Goal: Answer question/provide support: Share knowledge or assist other users

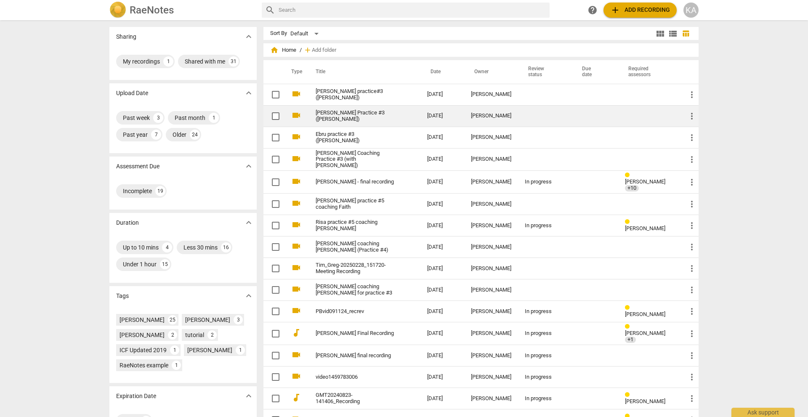
click at [341, 116] on link "[PERSON_NAME] Practice #3 ([PERSON_NAME])" at bounding box center [356, 116] width 81 height 13
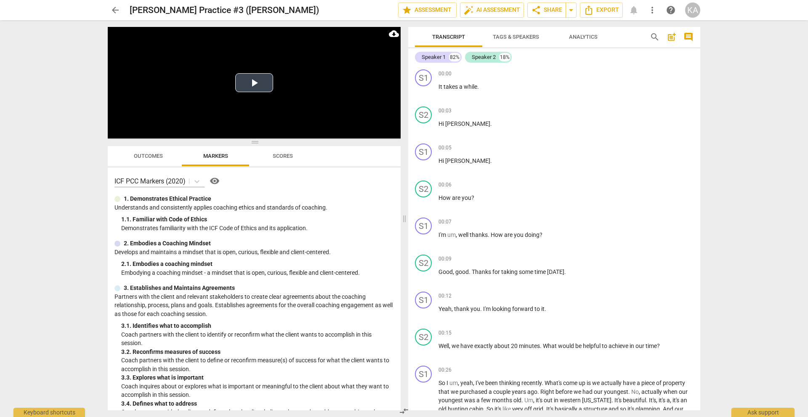
click at [252, 84] on button "Play Video" at bounding box center [254, 82] width 38 height 19
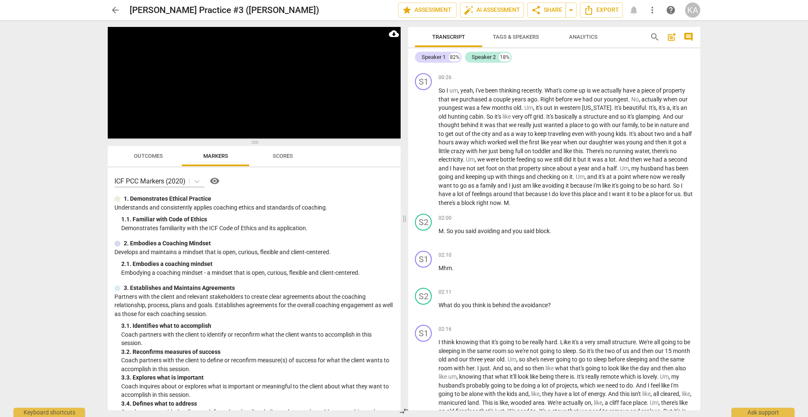
scroll to position [297, 0]
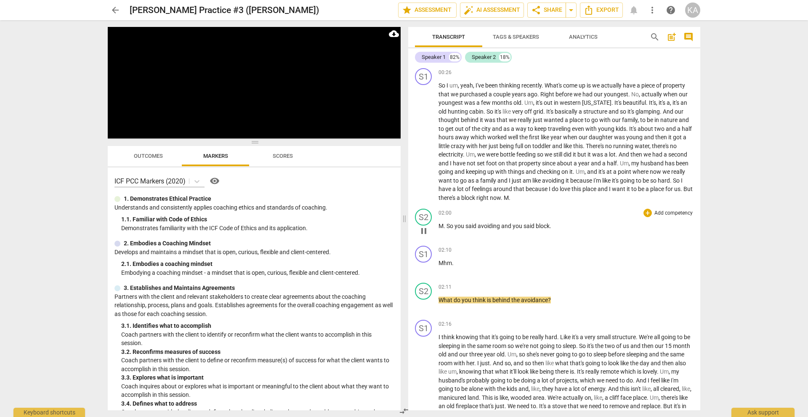
click at [423, 231] on span "pause" at bounding box center [424, 231] width 10 height 10
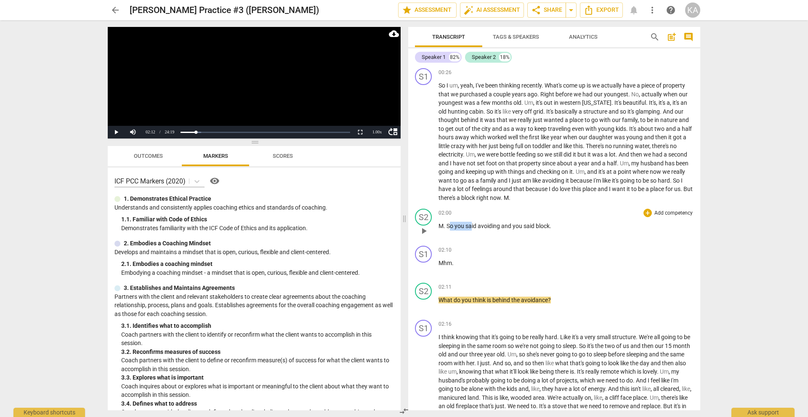
drag, startPoint x: 448, startPoint y: 225, endPoint x: 473, endPoint y: 224, distance: 24.4
click at [473, 224] on p "M . So you said avoiding and you said block ." at bounding box center [565, 226] width 255 height 9
click at [448, 225] on span "So" at bounding box center [450, 226] width 8 height 7
drag, startPoint x: 447, startPoint y: 225, endPoint x: 552, endPoint y: 225, distance: 104.8
click at [552, 225] on p "M . So you said avoiding and you said block ." at bounding box center [565, 226] width 255 height 9
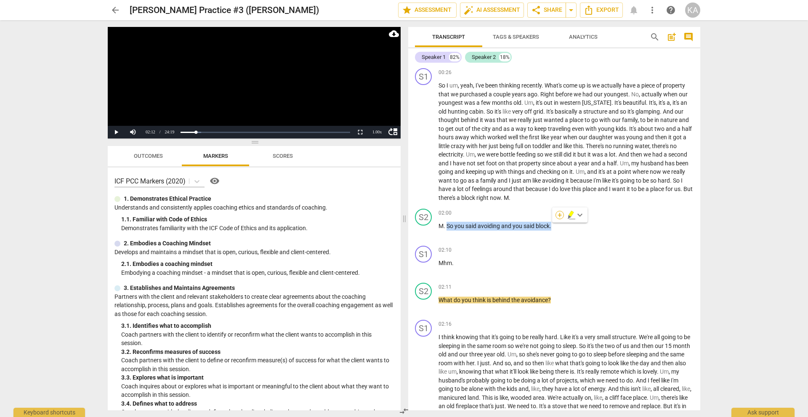
click at [561, 214] on div "+" at bounding box center [559, 215] width 8 height 8
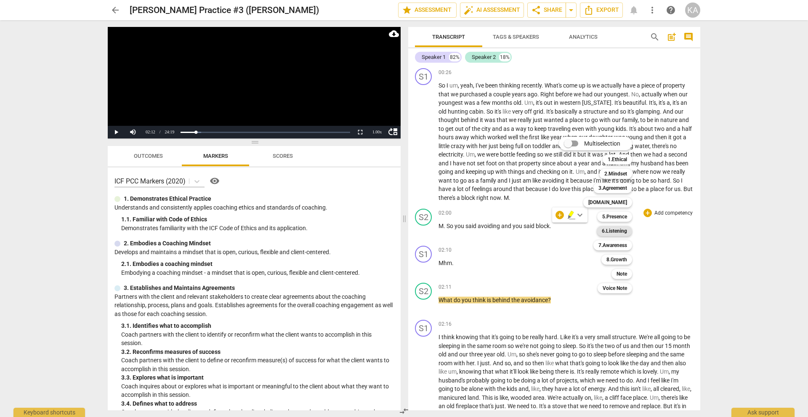
click at [616, 228] on b "6.Listening" at bounding box center [614, 231] width 25 height 10
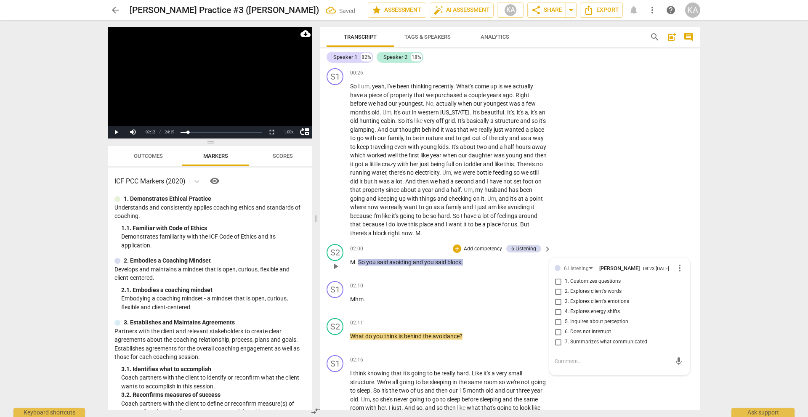
click at [609, 339] on span "7. Summarizes what communicated" at bounding box center [606, 342] width 82 height 8
click at [565, 339] on input "7. Summarizes what communicated" at bounding box center [557, 342] width 13 height 10
checkbox input "true"
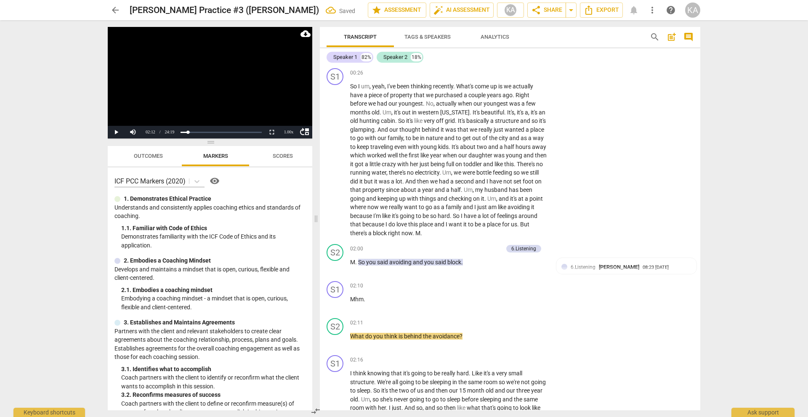
drag, startPoint x: 697, startPoint y: 106, endPoint x: 697, endPoint y: 96, distance: 9.7
click at [697, 96] on div "S1 play_arrow pause 00:00 + Add competency keyboard_arrow_right It takes a whil…" at bounding box center [510, 238] width 380 height 344
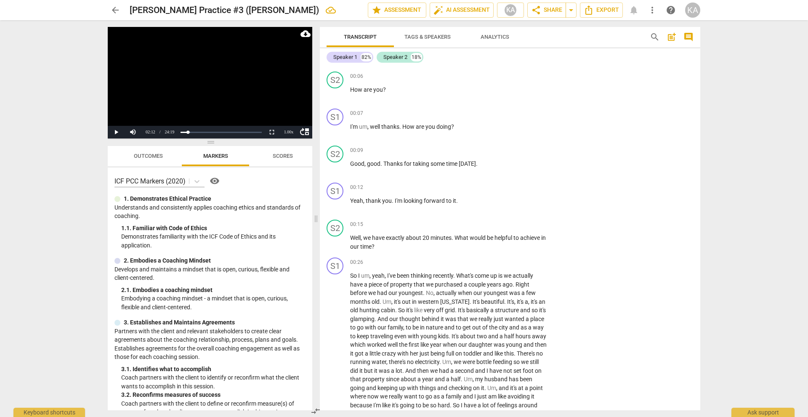
scroll to position [89, 0]
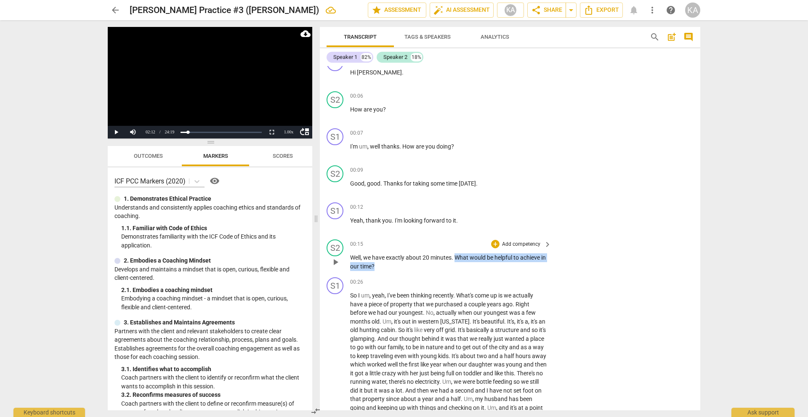
drag, startPoint x: 406, startPoint y: 264, endPoint x: 458, endPoint y: 252, distance: 53.1
click at [458, 252] on div "00:15 + Add competency keyboard_arrow_right Well , we have exactly about 20 min…" at bounding box center [451, 254] width 202 height 31
click at [495, 244] on div "+" at bounding box center [495, 244] width 8 height 8
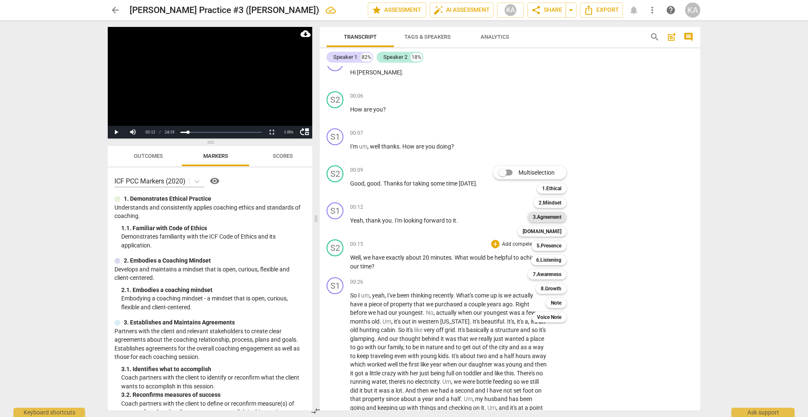
click at [546, 218] on b "3.Agreement" at bounding box center [547, 217] width 29 height 10
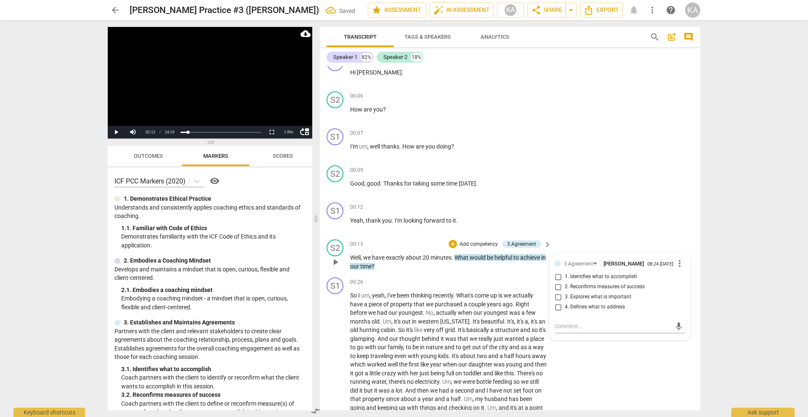
click at [589, 275] on span "1. Identifies what to accomplish" at bounding box center [601, 277] width 72 height 8
click at [565, 275] on input "1. Identifies what to accomplish" at bounding box center [557, 277] width 13 height 10
checkbox input "true"
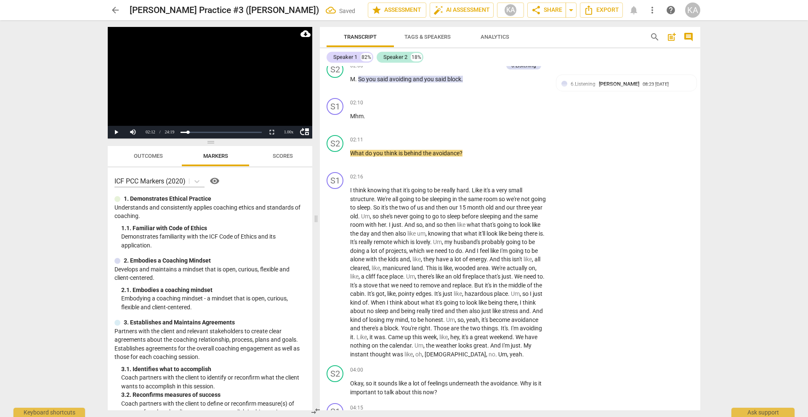
scroll to position [496, 0]
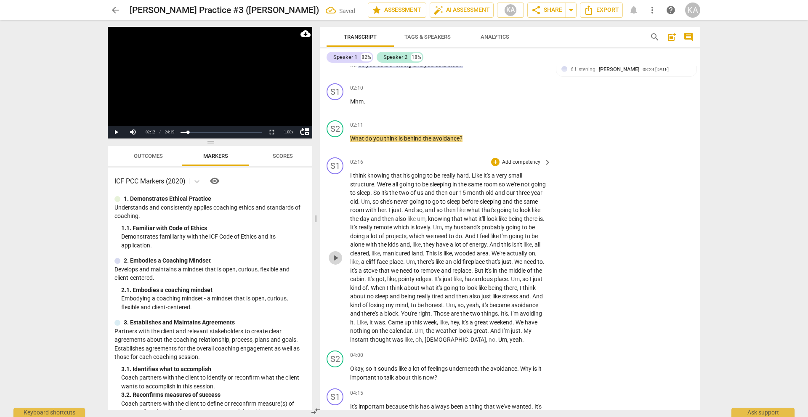
click at [336, 257] on span "play_arrow" at bounding box center [335, 258] width 10 height 10
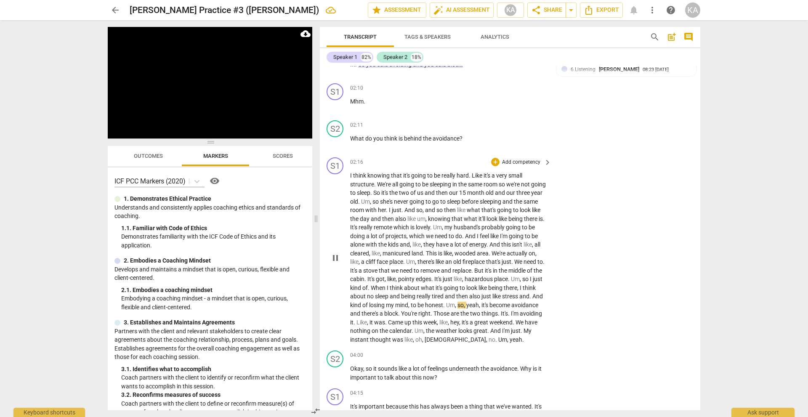
click at [426, 171] on div "02:16 + Add competency keyboard_arrow_right I think knowing that it's going to …" at bounding box center [451, 250] width 202 height 186
click at [335, 259] on span "pause" at bounding box center [335, 258] width 10 height 10
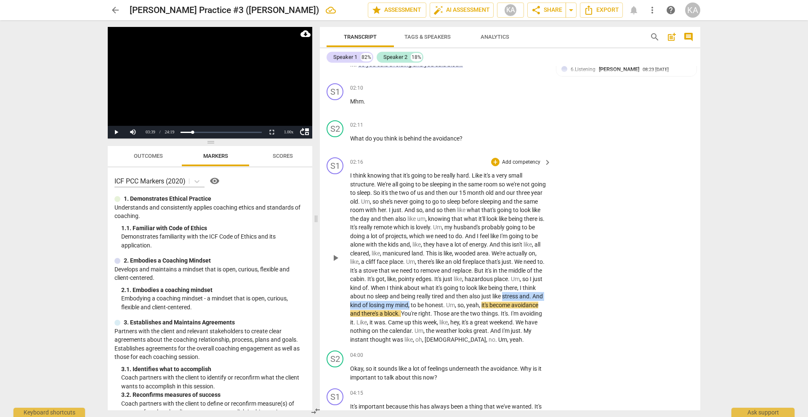
drag, startPoint x: 360, startPoint y: 305, endPoint x: 463, endPoint y: 304, distance: 103.1
click at [463, 304] on p "I think knowing that it's going to be really hard . Like it's a very small stru…" at bounding box center [448, 257] width 197 height 172
click at [483, 294] on icon "button" at bounding box center [483, 293] width 5 height 6
click at [416, 293] on span "being" at bounding box center [409, 296] width 16 height 7
click at [333, 255] on span "play_arrow" at bounding box center [335, 258] width 10 height 10
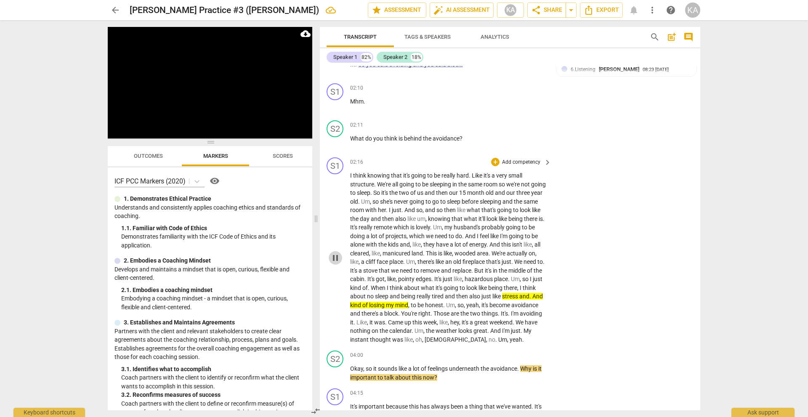
click at [339, 256] on span "pause" at bounding box center [335, 258] width 10 height 10
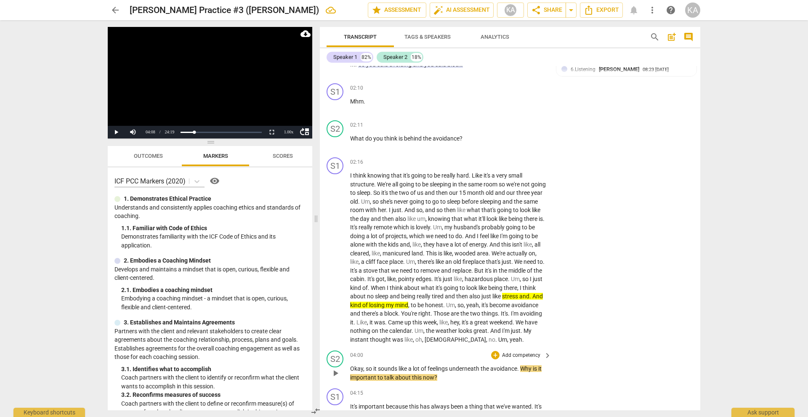
click at [456, 379] on p "Okay , so it sounds like a lot of feelings underneath the avoidance . Why is it…" at bounding box center [448, 372] width 197 height 17
drag, startPoint x: 519, startPoint y: 369, endPoint x: 365, endPoint y: 369, distance: 153.6
click at [365, 369] on p "Okay , so it sounds like a lot of feelings underneath the avoidance . Why is it…" at bounding box center [448, 372] width 197 height 17
click at [494, 353] on div "+" at bounding box center [495, 355] width 8 height 8
click at [554, 316] on b "[DOMAIN_NAME]" at bounding box center [541, 317] width 39 height 10
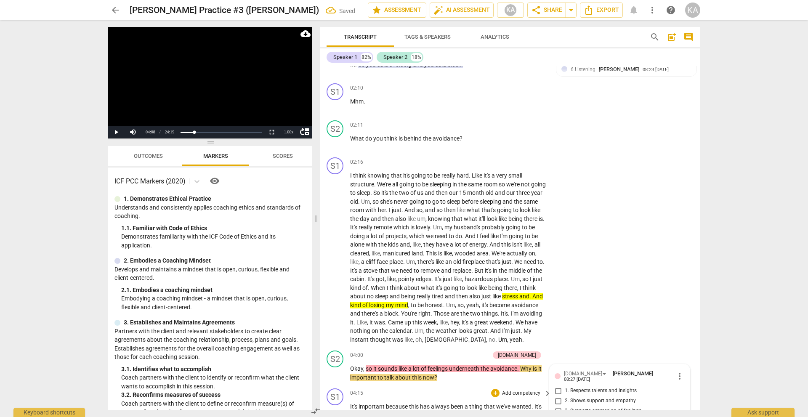
scroll to position [695, 0]
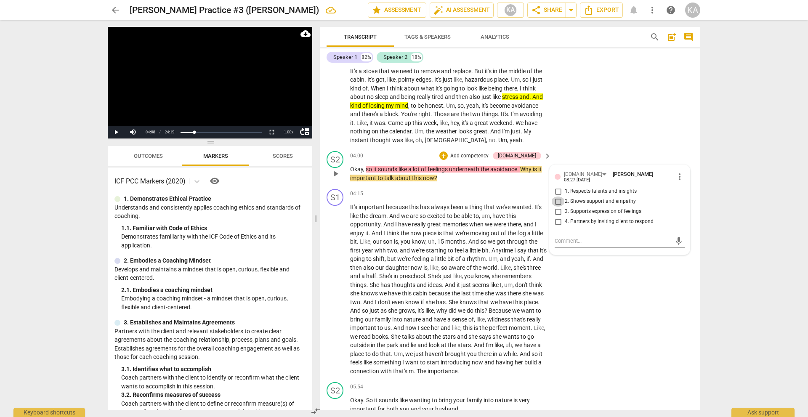
click at [557, 198] on input "2. Shows support and empathy" at bounding box center [557, 201] width 13 height 10
checkbox input "true"
drag, startPoint x: 500, startPoint y: 179, endPoint x: 521, endPoint y: 167, distance: 24.3
click at [521, 167] on p "Okay , so it sounds like a lot of feelings underneath the avoidance . Why is it…" at bounding box center [448, 173] width 197 height 17
click at [448, 154] on div "+" at bounding box center [443, 155] width 8 height 8
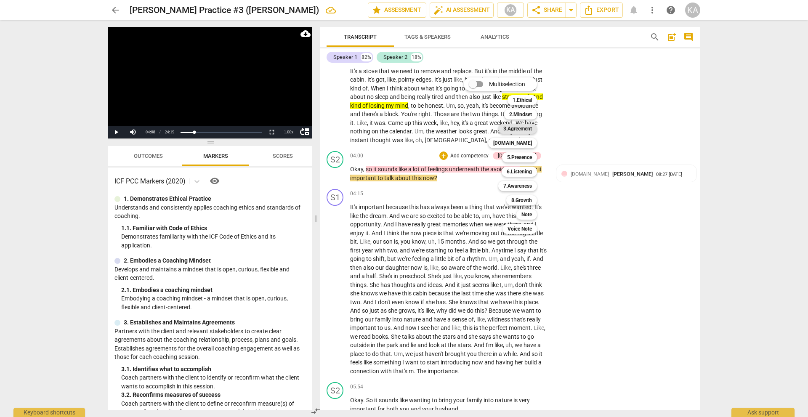
click at [522, 131] on b "3.Agreement" at bounding box center [517, 129] width 29 height 10
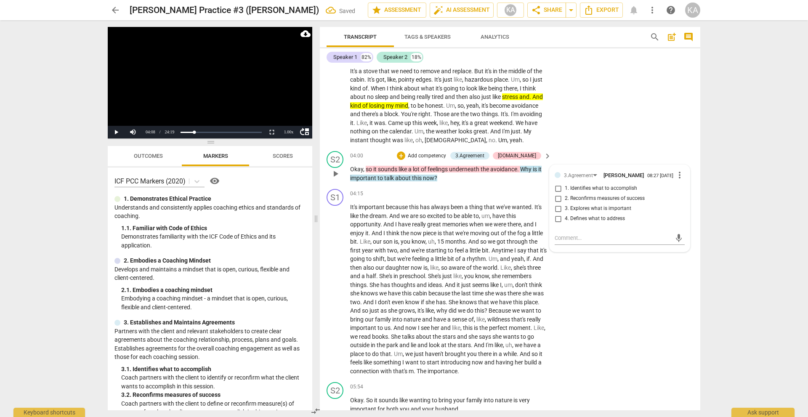
click at [623, 206] on span "3. Explores what is important" at bounding box center [598, 209] width 66 height 8
click at [565, 206] on input "3. Explores what is important" at bounding box center [557, 209] width 13 height 10
checkbox input "true"
click at [338, 288] on span "play_arrow" at bounding box center [335, 289] width 10 height 10
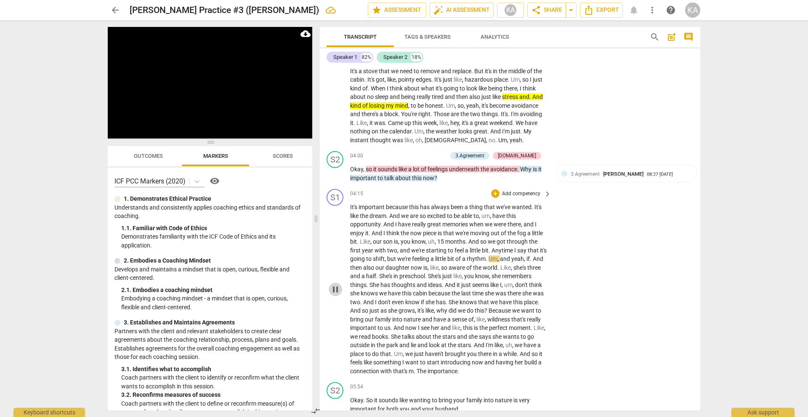
click at [338, 292] on span "pause" at bounding box center [335, 289] width 10 height 10
click at [482, 249] on span "little" at bounding box center [475, 250] width 12 height 7
click at [341, 289] on span "pause" at bounding box center [335, 289] width 13 height 10
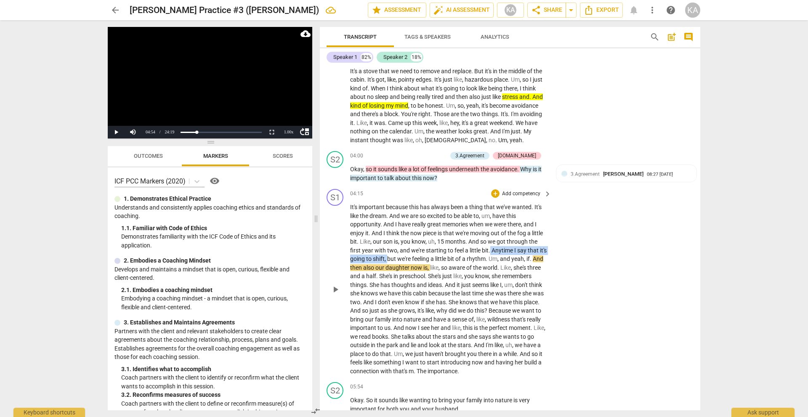
drag, startPoint x: 408, startPoint y: 258, endPoint x: 501, endPoint y: 249, distance: 93.4
click at [501, 249] on p "It's important because this has always been a thing that we've wanted . It's li…" at bounding box center [448, 289] width 197 height 172
click at [494, 192] on div "+" at bounding box center [495, 193] width 8 height 8
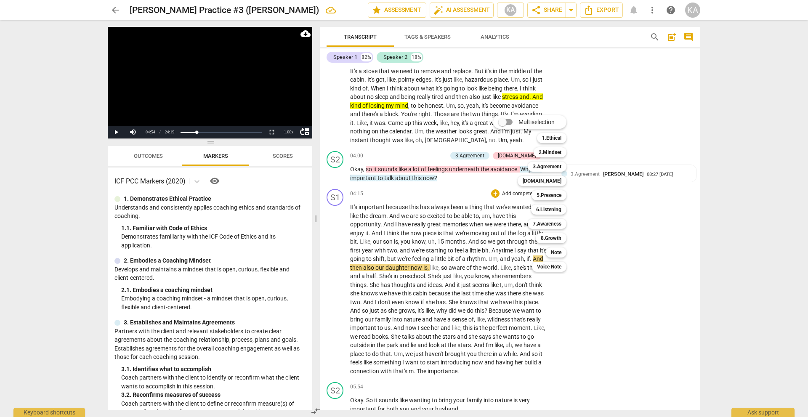
click at [592, 217] on div at bounding box center [404, 208] width 808 height 417
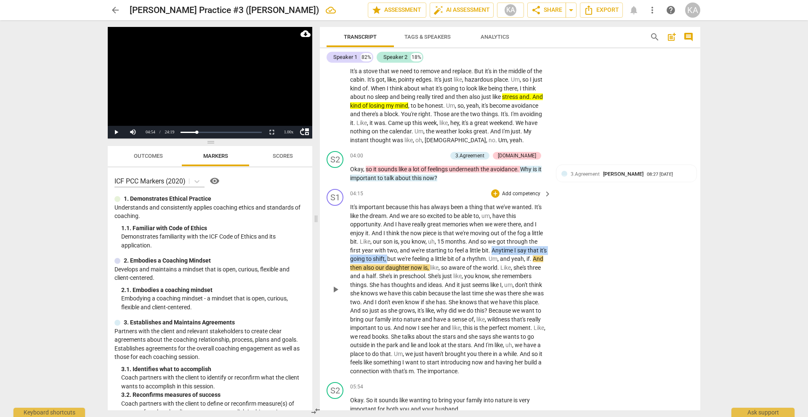
drag, startPoint x: 408, startPoint y: 258, endPoint x: 504, endPoint y: 251, distance: 96.2
click at [504, 251] on p "It's important because this has always been a thing that we've wanted . It's li…" at bounding box center [448, 289] width 197 height 172
click at [432, 246] on span "keyboard_arrow_down" at bounding box center [435, 248] width 10 height 10
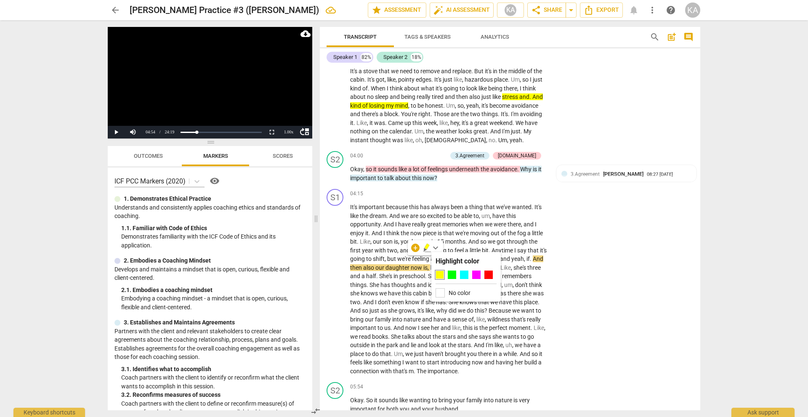
click at [440, 274] on div at bounding box center [439, 275] width 8 height 8
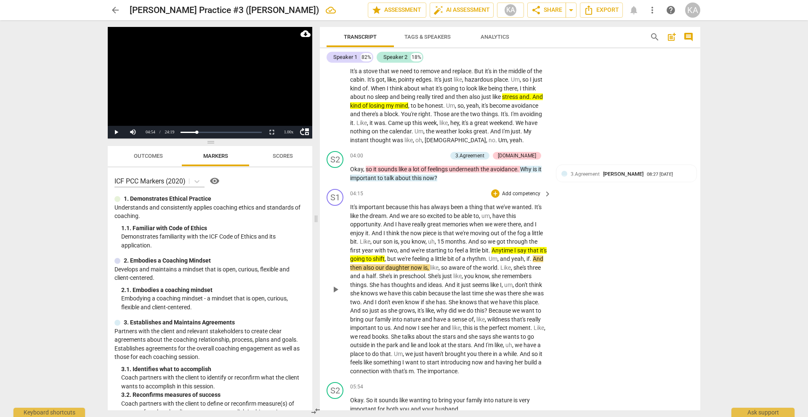
click at [335, 292] on span "play_arrow" at bounding box center [335, 289] width 10 height 10
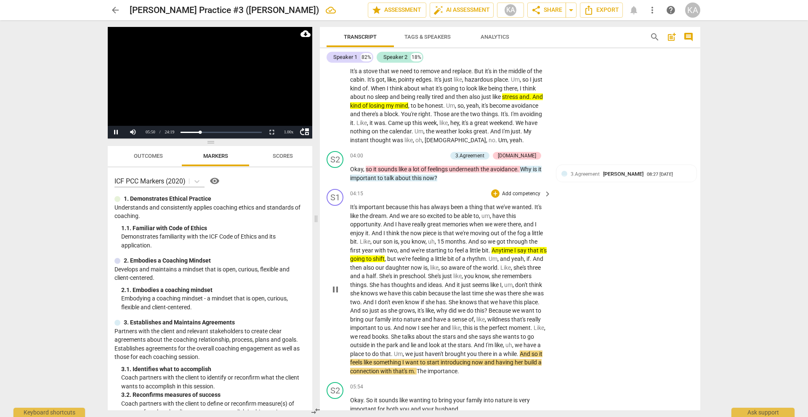
click at [366, 284] on span "things" at bounding box center [358, 284] width 16 height 7
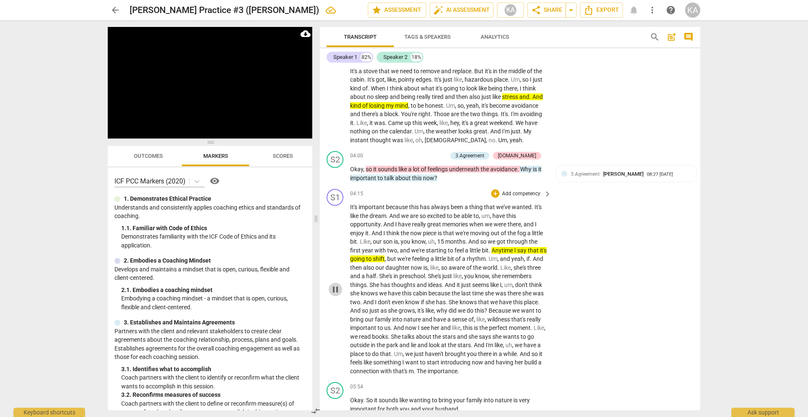
click at [337, 288] on span "pause" at bounding box center [335, 289] width 10 height 10
click at [336, 288] on span "play_arrow" at bounding box center [335, 289] width 10 height 10
click at [336, 288] on span "pause" at bounding box center [335, 289] width 10 height 10
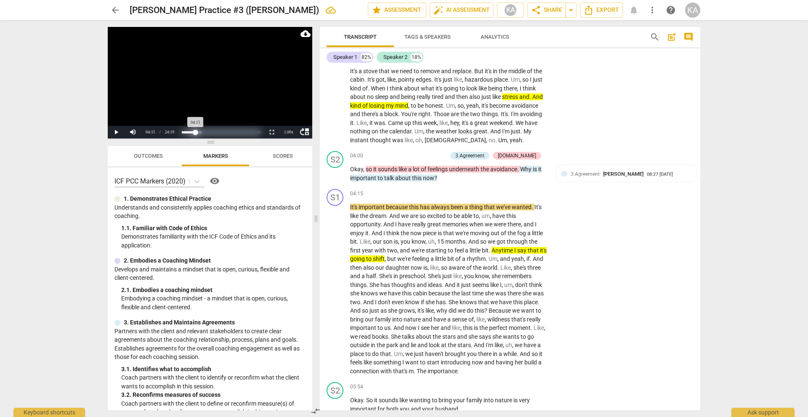
click at [194, 132] on div "Progress : 17.49%" at bounding box center [189, 132] width 14 height 2
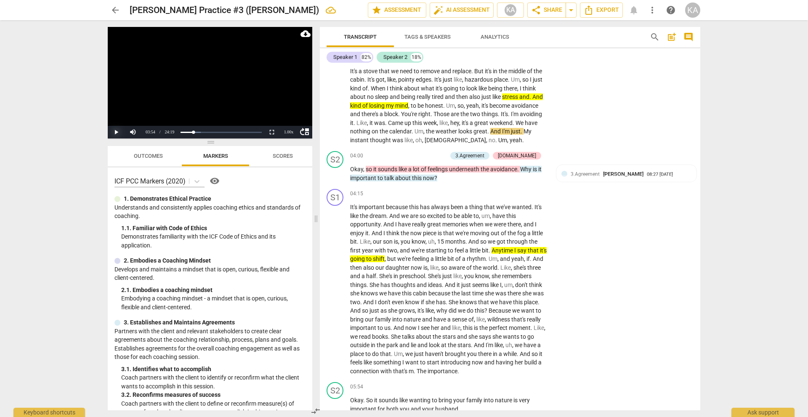
click at [119, 132] on button "Play" at bounding box center [116, 132] width 17 height 13
click at [116, 133] on button "Pause" at bounding box center [116, 132] width 17 height 13
click at [116, 133] on button "Play" at bounding box center [116, 132] width 17 height 13
click at [116, 133] on button "Pause" at bounding box center [116, 132] width 17 height 13
click at [116, 133] on button "Play" at bounding box center [116, 132] width 17 height 13
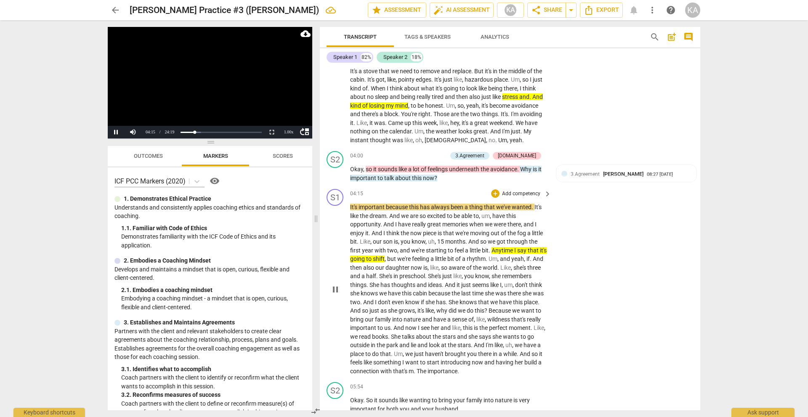
click at [361, 290] on span "she" at bounding box center [355, 293] width 11 height 7
click at [387, 258] on span "," at bounding box center [386, 258] width 3 height 7
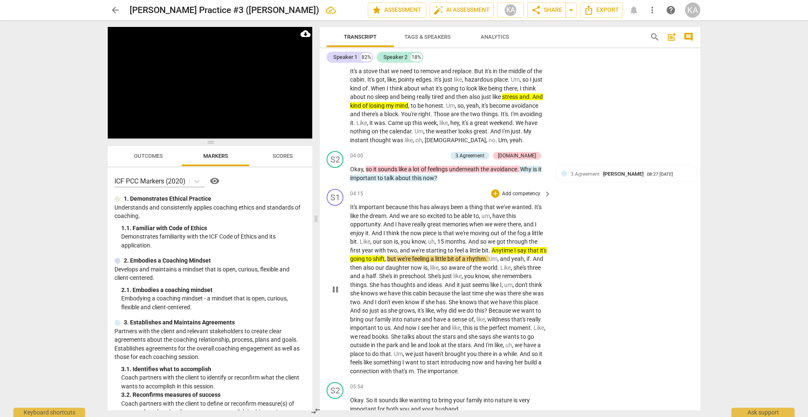
click at [333, 292] on span "pause" at bounding box center [335, 289] width 10 height 10
click at [339, 287] on span "play_arrow" at bounding box center [335, 289] width 10 height 10
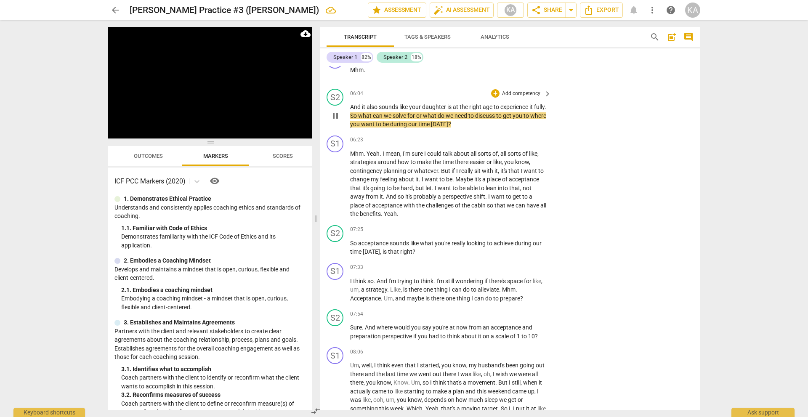
click at [334, 116] on span "pause" at bounding box center [335, 116] width 10 height 10
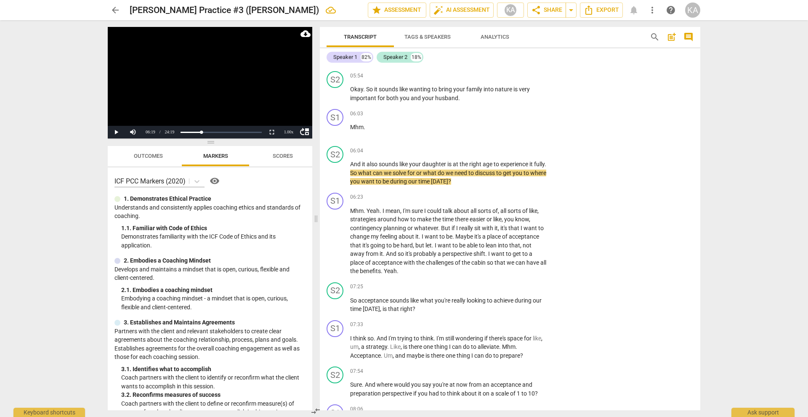
scroll to position [992, 0]
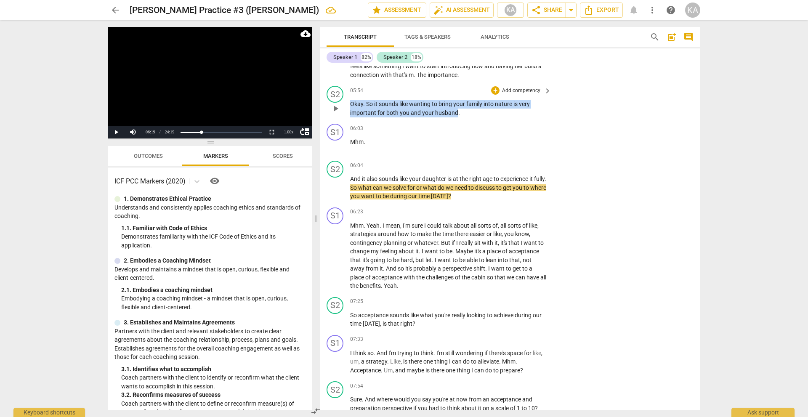
drag, startPoint x: 456, startPoint y: 113, endPoint x: 349, endPoint y: 106, distance: 107.9
click at [349, 106] on div "S2 play_arrow pause 05:54 + Add competency keyboard_arrow_right Okay . So it so…" at bounding box center [510, 101] width 380 height 38
click at [467, 102] on div "+" at bounding box center [464, 102] width 8 height 8
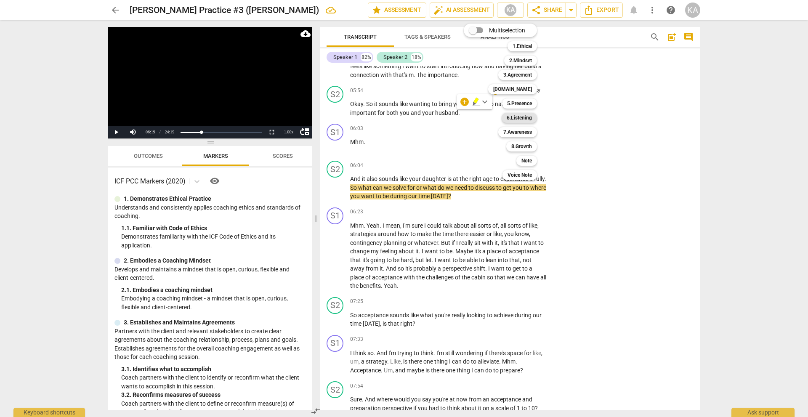
click at [523, 115] on b "6.Listening" at bounding box center [519, 118] width 25 height 10
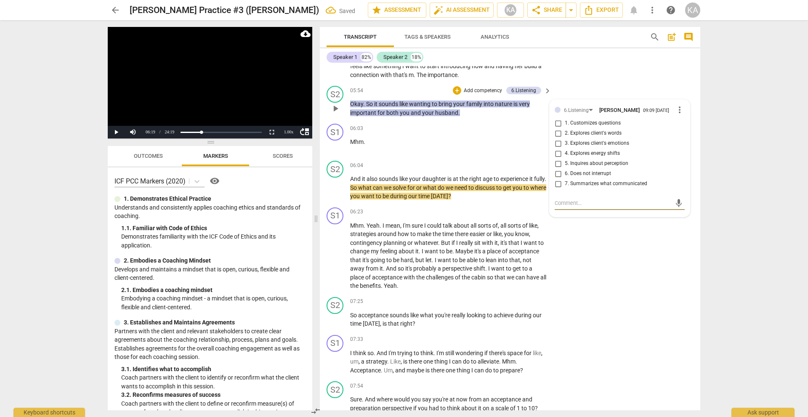
click at [585, 180] on span "7. Summarizes what communicated" at bounding box center [606, 184] width 82 height 8
click at [565, 180] on input "7. Summarizes what communicated" at bounding box center [557, 184] width 13 height 10
checkbox input "true"
click at [467, 114] on p "Okay . So it sounds like wanting to bring your family into nature is very impor…" at bounding box center [448, 108] width 197 height 17
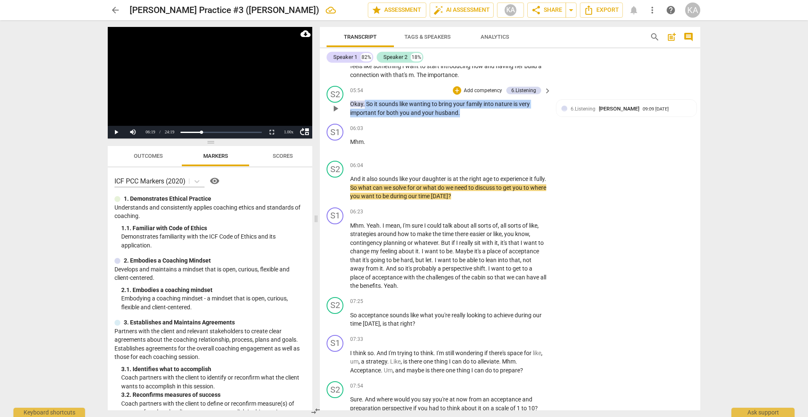
drag, startPoint x: 467, startPoint y: 114, endPoint x: 363, endPoint y: 103, distance: 104.0
click at [363, 103] on p "Okay . So it sounds like wanting to bring your family into nature is very impor…" at bounding box center [448, 108] width 197 height 17
click at [466, 101] on div "+" at bounding box center [466, 102] width 8 height 8
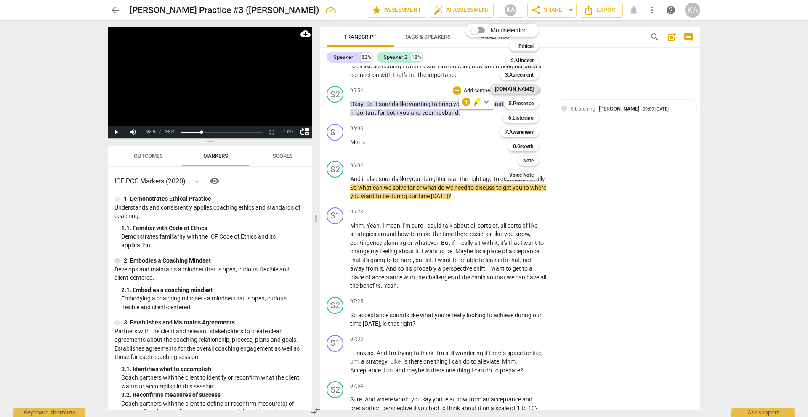
click at [524, 90] on b "[DOMAIN_NAME]" at bounding box center [514, 89] width 39 height 10
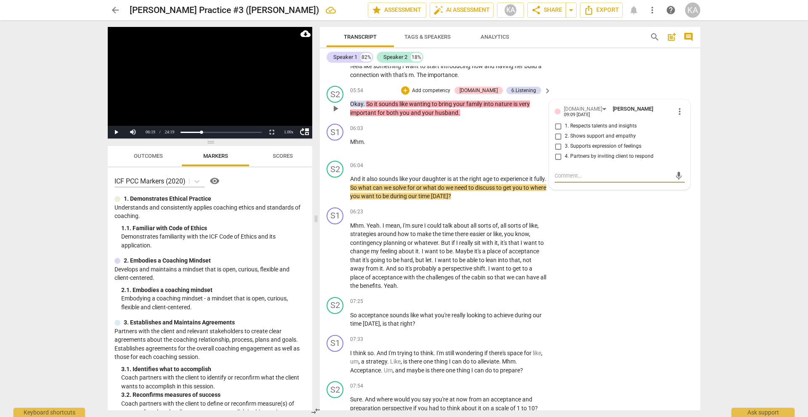
click at [590, 124] on span "1. Respects talents and insights" at bounding box center [601, 126] width 72 height 8
click at [565, 124] on input "1. Respects talents and insights" at bounding box center [557, 126] width 13 height 10
checkbox input "true"
click at [556, 142] on input "3. Supports expression of feelings" at bounding box center [557, 146] width 13 height 10
checkbox input "true"
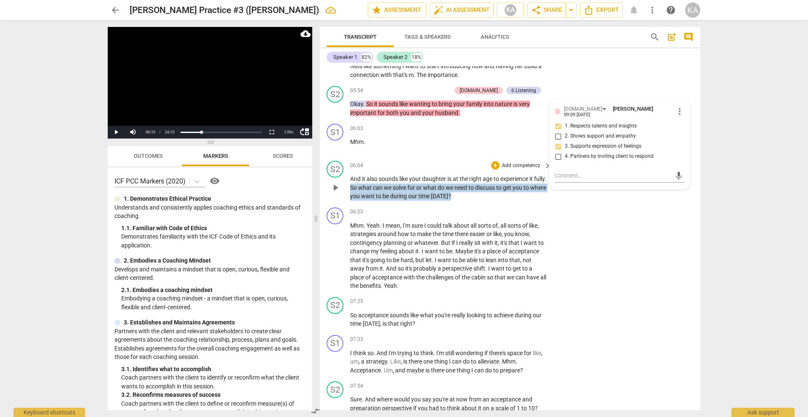
drag, startPoint x: 467, startPoint y: 197, endPoint x: 365, endPoint y: 189, distance: 102.1
click at [365, 189] on p "And it also sounds like your daughter is at the right age to experience it full…" at bounding box center [448, 188] width 197 height 26
click at [474, 188] on div "+" at bounding box center [473, 185] width 8 height 8
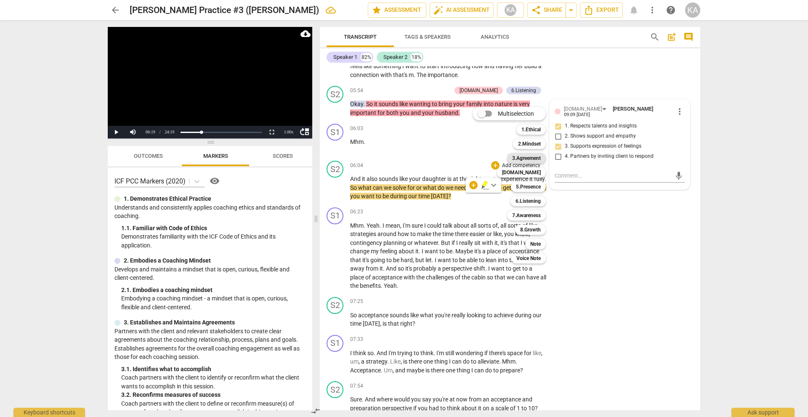
click at [527, 159] on b "3.Agreement" at bounding box center [526, 158] width 29 height 10
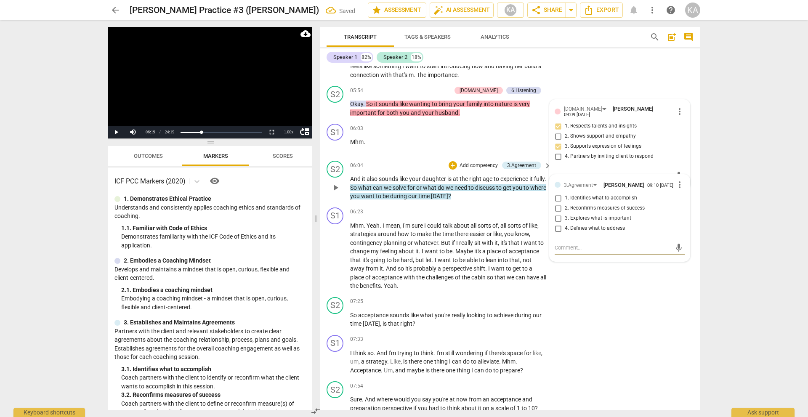
click at [581, 197] on span "1. Identifies what to accomplish" at bounding box center [601, 198] width 72 height 8
click at [565, 197] on input "1. Identifies what to accomplish" at bounding box center [557, 198] width 13 height 10
checkbox input "true"
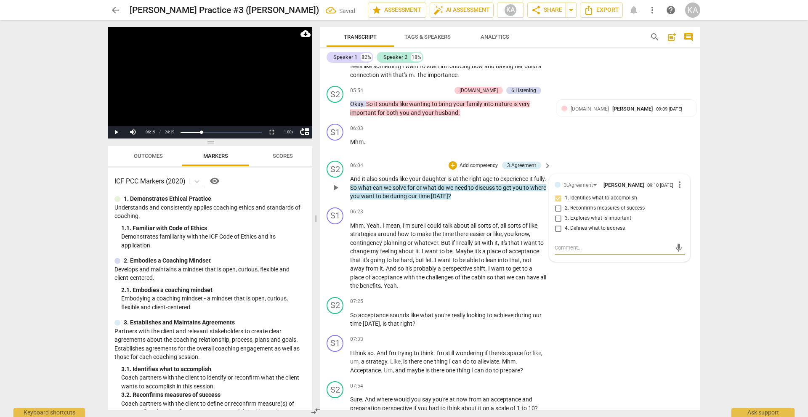
click at [580, 248] on textarea at bounding box center [612, 248] width 117 height 8
drag, startPoint x: 475, startPoint y: 194, endPoint x: 389, endPoint y: 185, distance: 86.8
click at [389, 185] on p "And it also sounds like your daughter is at the right age to experience it full…" at bounding box center [448, 188] width 197 height 26
click at [472, 205] on div "S1 play_arrow pause 06:23 + Add competency keyboard_arrow_right Mhm . Yeah . I …" at bounding box center [510, 249] width 380 height 90
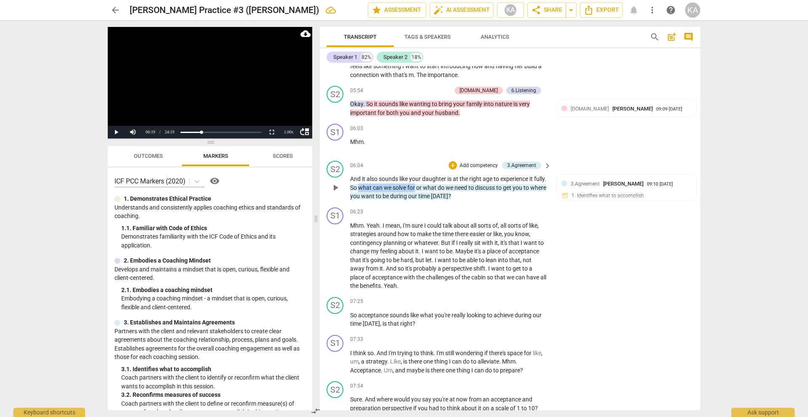
drag, startPoint x: 429, startPoint y: 187, endPoint x: 371, endPoint y: 188, distance: 57.6
click at [371, 188] on p "And it also sounds like your daughter is at the right age to experience it full…" at bounding box center [448, 188] width 197 height 26
click at [438, 177] on div "+" at bounding box center [438, 176] width 8 height 8
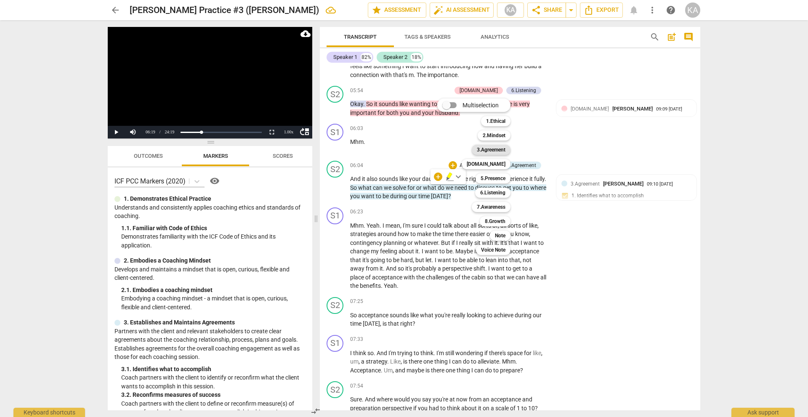
click at [491, 148] on b "3.Agreement" at bounding box center [491, 150] width 29 height 10
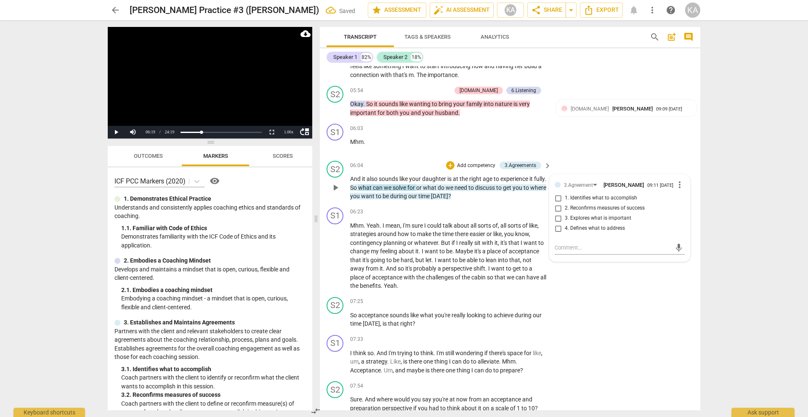
click at [584, 197] on span "1. Identifies what to accomplish" at bounding box center [601, 198] width 72 height 8
click at [565, 197] on input "1. Identifies what to accomplish" at bounding box center [557, 198] width 13 height 10
click at [584, 197] on span "1. Identifies what to accomplish" at bounding box center [601, 198] width 72 height 8
click at [565, 197] on input "1. Identifies what to accomplish" at bounding box center [557, 198] width 13 height 10
checkbox input "true"
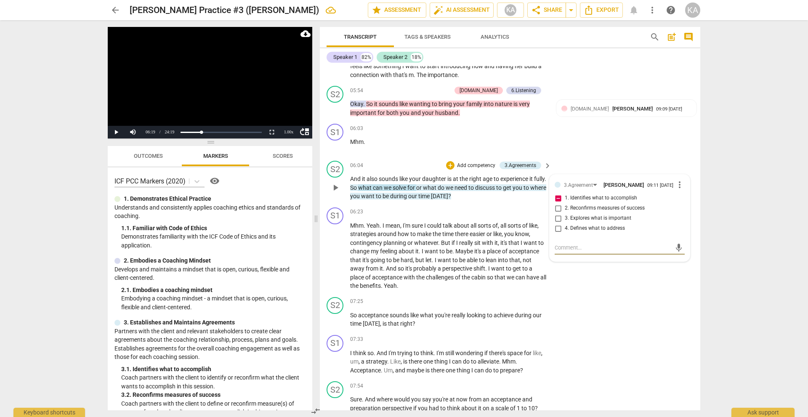
click at [587, 249] on textarea at bounding box center [612, 248] width 117 height 8
type textarea "S"
type textarea "Su"
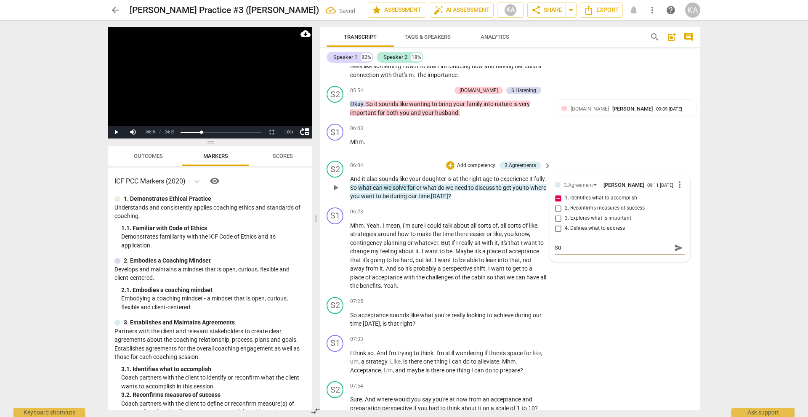
type textarea "Sug"
type textarea "[PERSON_NAME]"
type textarea "Sugge"
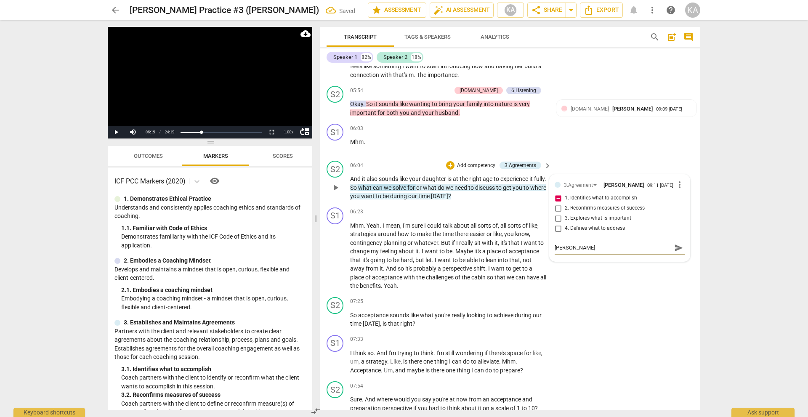
type textarea "Sugge"
type textarea "Sugges"
type textarea "Suggest"
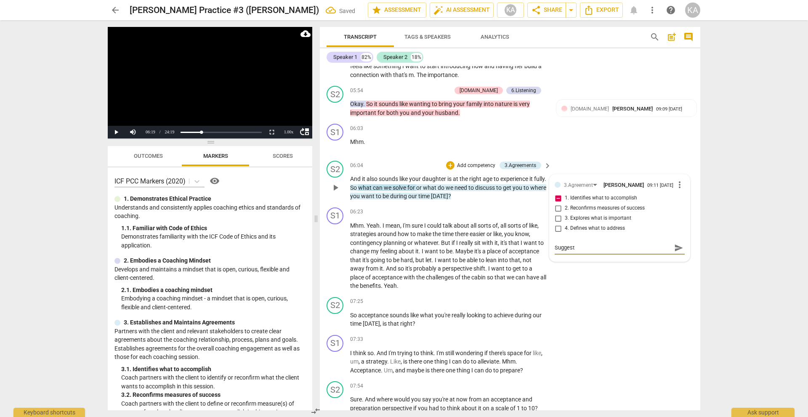
type textarea "Suggest"
type textarea "Suggest t"
type textarea "Suggest th"
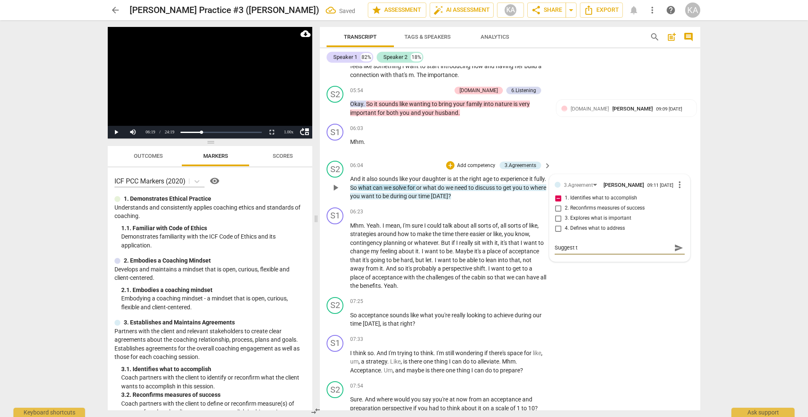
type textarea "Suggest th"
type textarea "Suggest the"
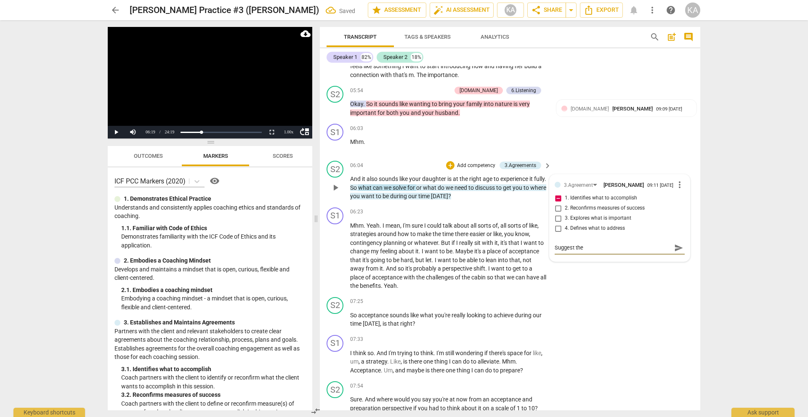
type textarea "Suggest the c"
type textarea "Suggest the co"
type textarea "Suggest the coa"
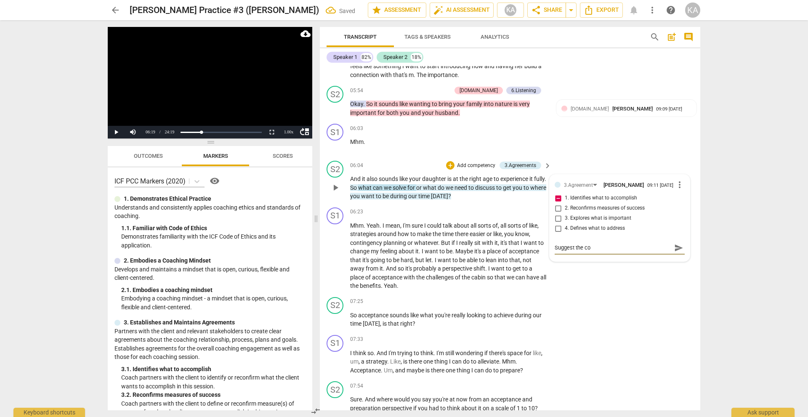
type textarea "Suggest the coa"
type textarea "Suggest the coac"
type textarea "Suggest the coach"
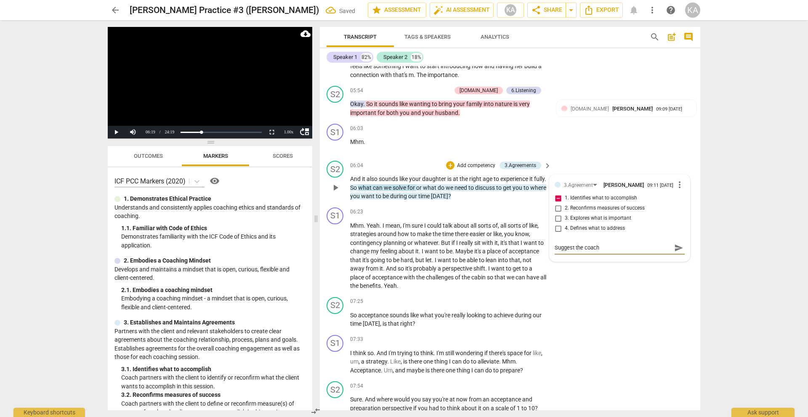
type textarea "Suggest the coach t"
type textarea "Suggest the coach to"
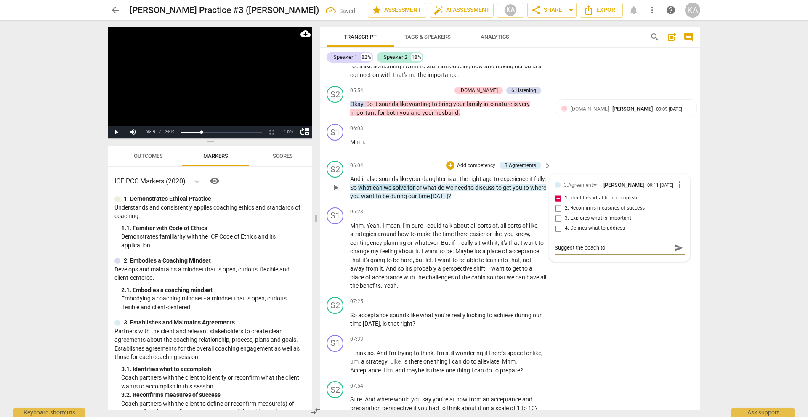
type textarea "Suggest the coach to"
type textarea "Suggest the coach to a"
type textarea "Suggest the coach to av"
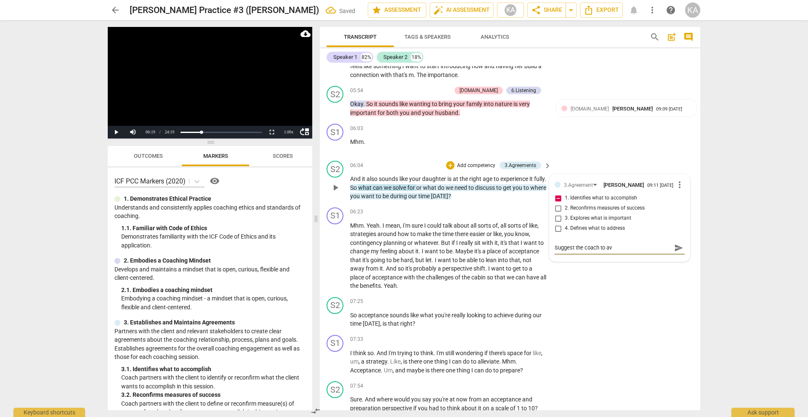
type textarea "Suggest the coach to avo"
type textarea "Suggest the coach to avoi"
type textarea "Suggest the coach to avoid"
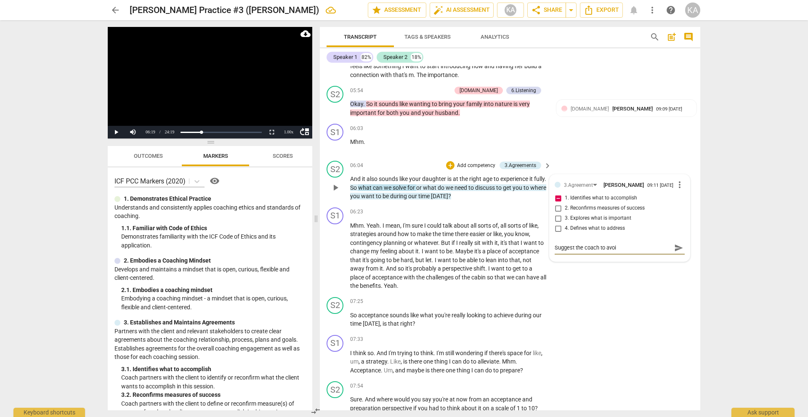
type textarea "Suggest the coach to avoid"
type textarea "Suggest the coach to avoid v"
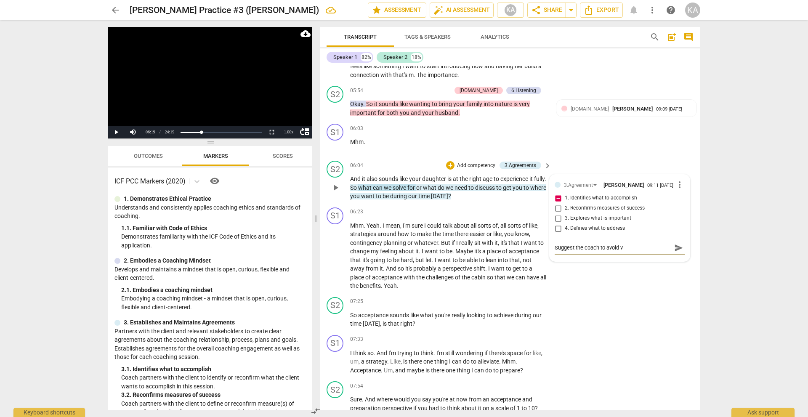
type textarea "Suggest the coach to avoid ve"
type textarea "Suggest the coach to avoid ver"
type textarea "Suggest the coach to avoid verb"
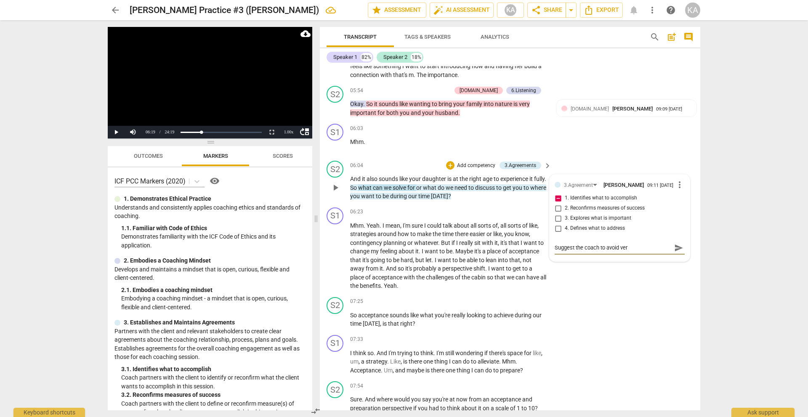
type textarea "Suggest the coach to avoid verb"
type textarea "Suggest the coach to avoid verbi"
type textarea "Suggest the coach to avoid verbia"
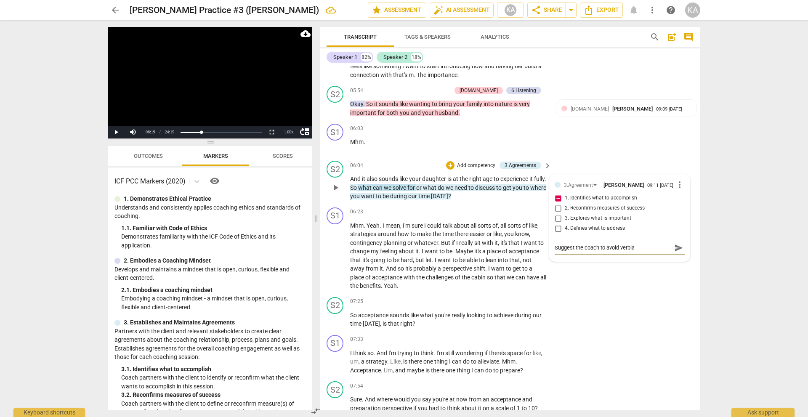
type textarea "Suggest the coach to avoid verbiag"
type textarea "Suggest the coach to avoid verbiage"
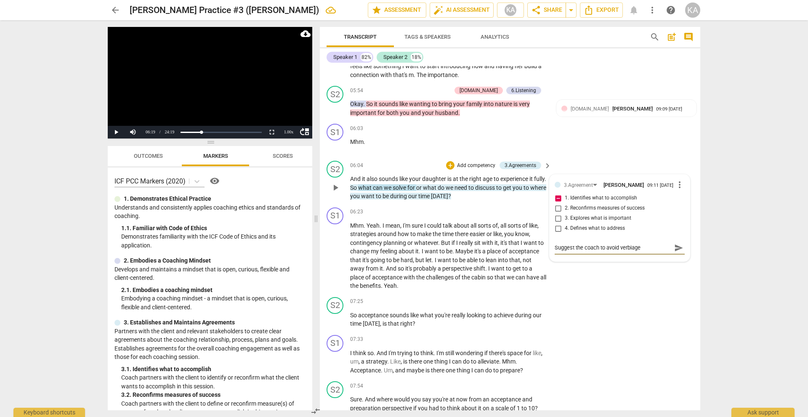
type textarea "Suggest the coach to avoid verbiage"
type textarea "Suggest the coach to avoid verbiage a"
type textarea "Suggest the coach to avoid verbiage as"
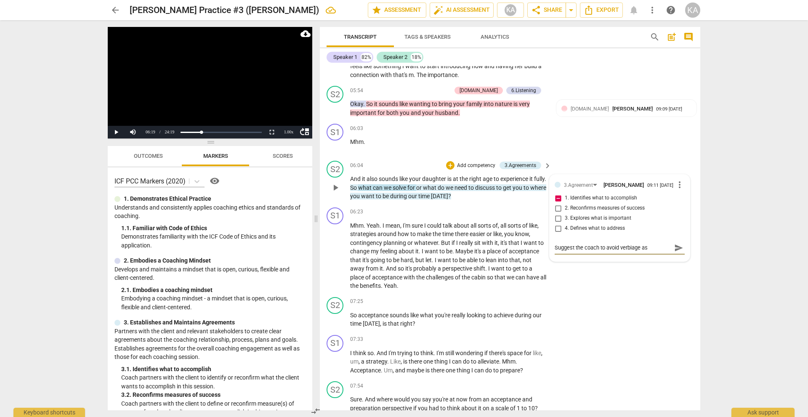
type textarea "Suggest the coach to avoid verbiage as"
type textarea "Suggest the coach to avoid verbiage as ""
type textarea "Suggest the coach to avoid verbiage as "s"
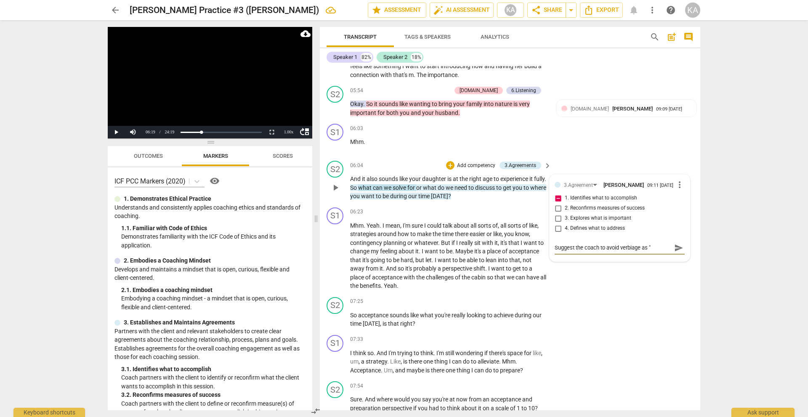
type textarea "Suggest the coach to avoid verbiage as "s"
type textarea "Suggest the coach to avoid verbiage as "so"
type textarea "Suggest the coach to avoid verbiage as "sol"
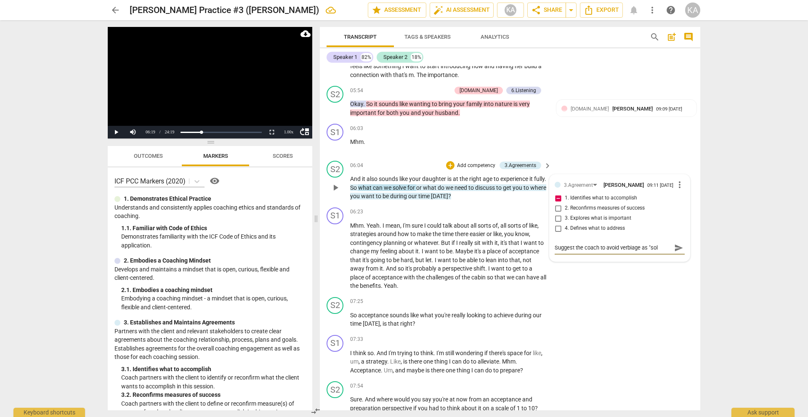
type textarea "Suggest the coach to avoid verbiage as "solv"
type textarea "Suggest the coach to avoid verbiage as "solve"
type textarea "Suggest the coach to avoid verbiage as "solve""
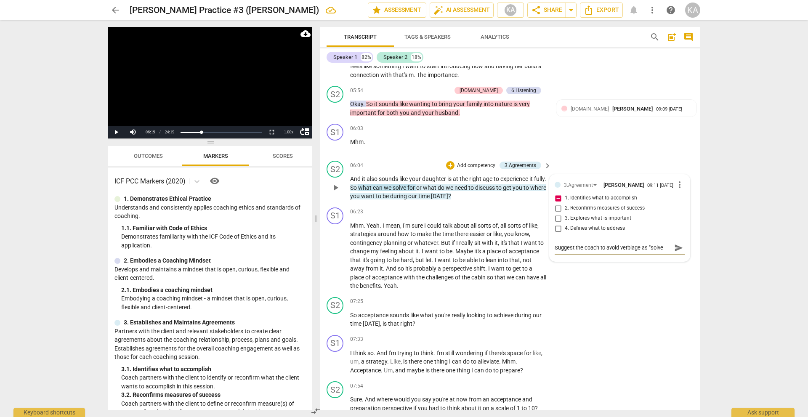
type textarea "Suggest the coach to avoid verbiage as "solve""
type textarea "Suggest the coach to avoid verbiage as "solve"
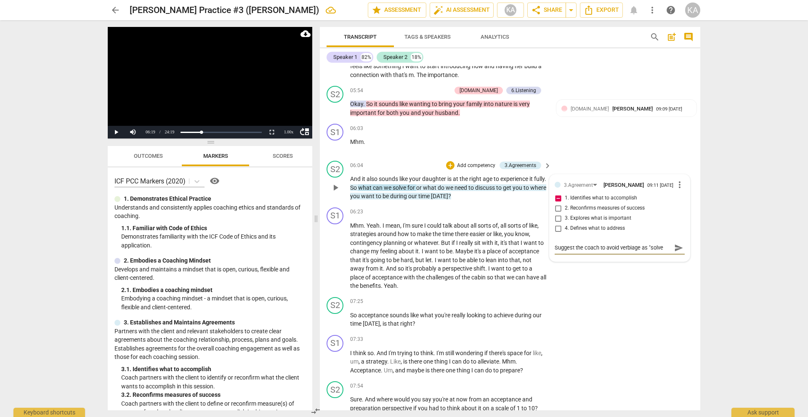
type textarea "Suggest the coach to avoid verbiage as "solve f"
type textarea "Suggest the coach to avoid verbiage as "solve fo"
type textarea "Suggest the coach to avoid verbiage as "solve for"
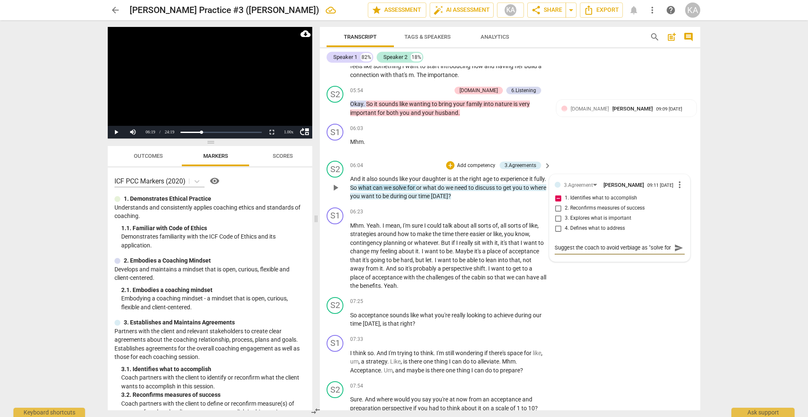
type textarea "Suggest the coach to avoid verbiage as "solve for""
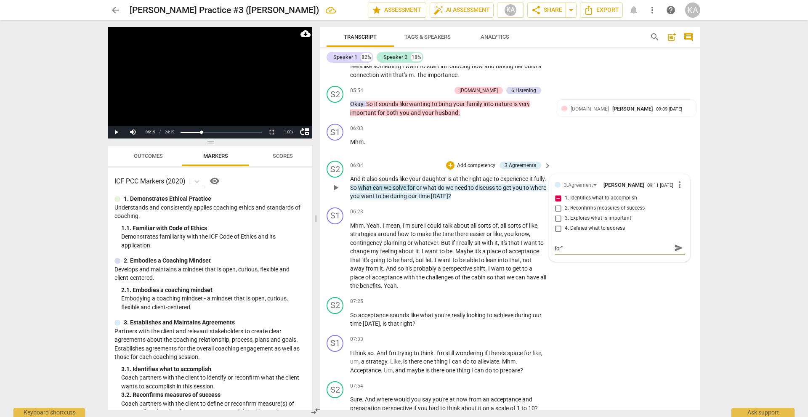
type textarea "Suggest the coach to avoid verbiage as "solve for""
click at [674, 243] on span "send" at bounding box center [678, 247] width 9 height 9
click at [334, 258] on span "play_arrow" at bounding box center [335, 256] width 10 height 10
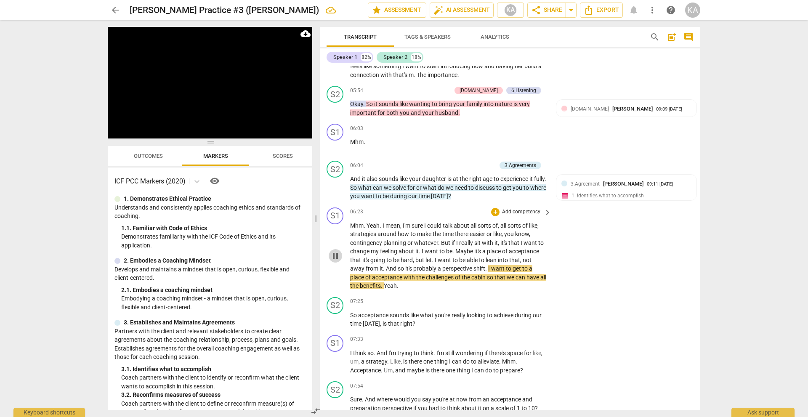
click at [334, 258] on span "pause" at bounding box center [335, 256] width 10 height 10
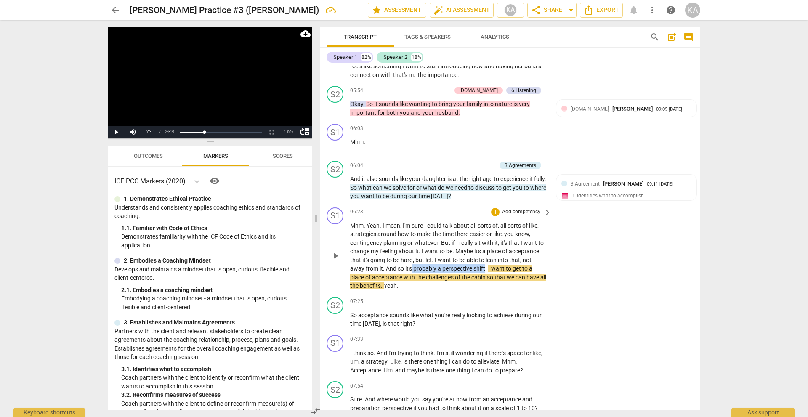
drag, startPoint x: 486, startPoint y: 269, endPoint x: 411, endPoint y: 269, distance: 74.9
click at [411, 269] on p "Mhm . Yeah . I mean , I'm sure I could talk about all sorts of , all sorts of l…" at bounding box center [448, 255] width 197 height 69
click at [507, 258] on icon "button" at bounding box center [505, 257] width 8 height 10
click at [339, 321] on span "play_arrow" at bounding box center [335, 320] width 10 height 10
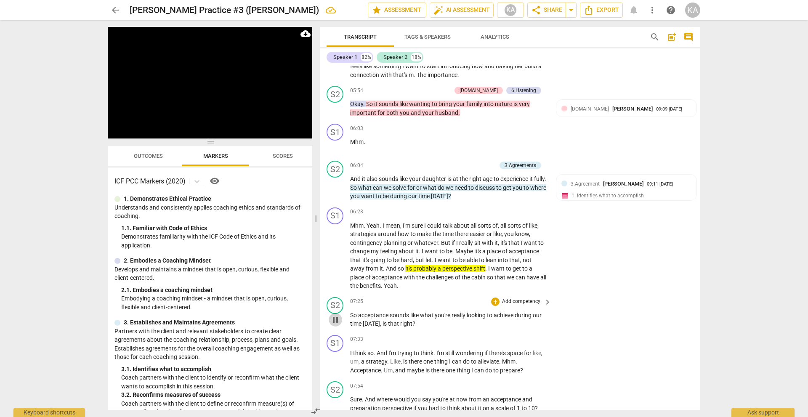
click at [339, 321] on span "pause" at bounding box center [335, 320] width 10 height 10
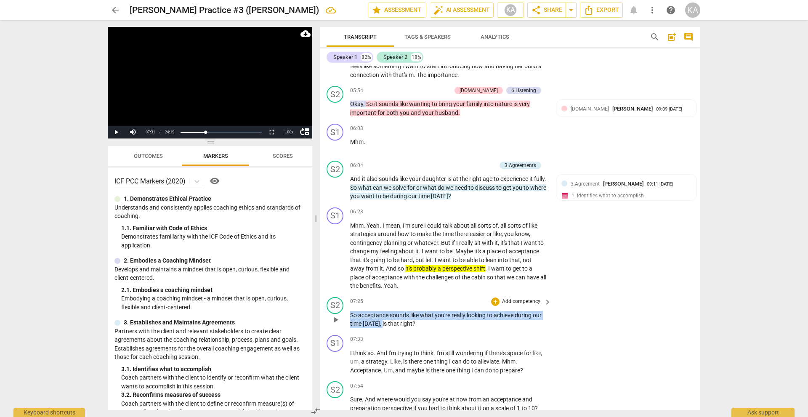
drag, startPoint x: 380, startPoint y: 325, endPoint x: 351, endPoint y: 316, distance: 30.7
click at [351, 316] on p "So acceptance sounds like what you're really looking to achieve during our time…" at bounding box center [448, 319] width 197 height 17
click at [388, 312] on div "+" at bounding box center [387, 312] width 8 height 8
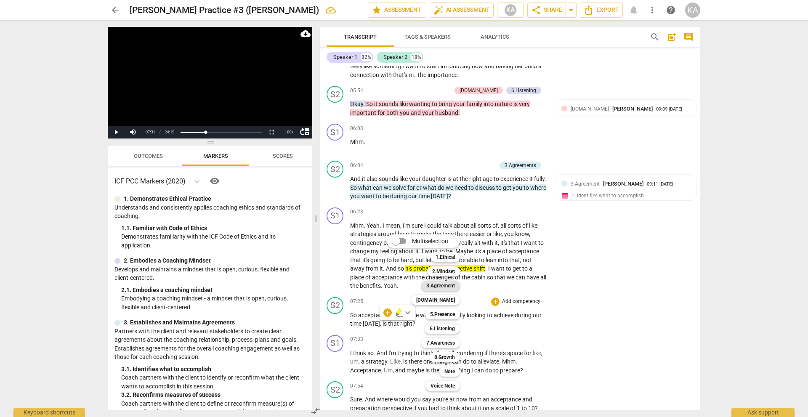
click at [443, 287] on b "3.Agreement" at bounding box center [440, 286] width 29 height 10
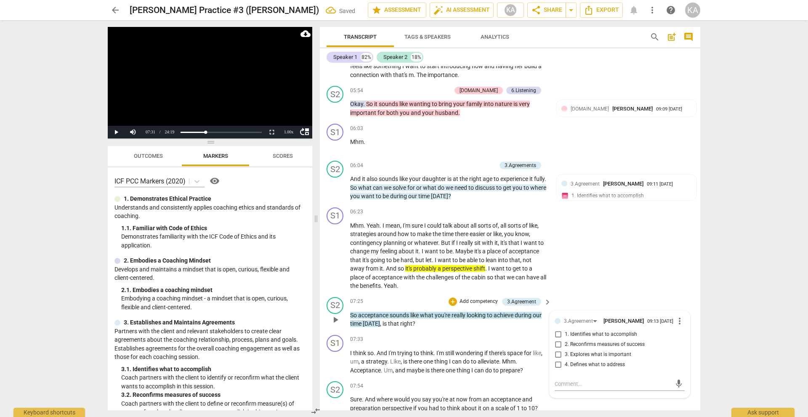
click at [610, 334] on span "1. Identifies what to accomplish" at bounding box center [601, 335] width 72 height 8
click at [565, 334] on input "1. Identifies what to accomplish" at bounding box center [557, 334] width 13 height 10
checkbox input "true"
drag, startPoint x: 420, startPoint y: 322, endPoint x: 377, endPoint y: 323, distance: 43.3
click at [377, 323] on p "So acceptance sounds like what you're really looking to achieve during our time…" at bounding box center [448, 319] width 197 height 17
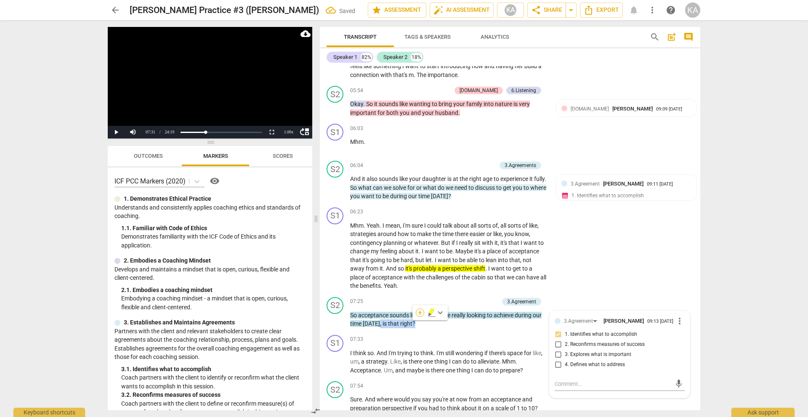
click at [419, 313] on div "+" at bounding box center [420, 312] width 8 height 8
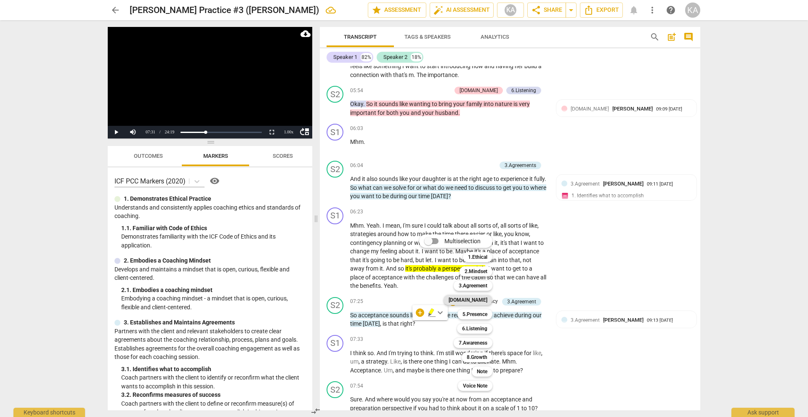
click at [476, 299] on b "[DOMAIN_NAME]" at bounding box center [467, 300] width 39 height 10
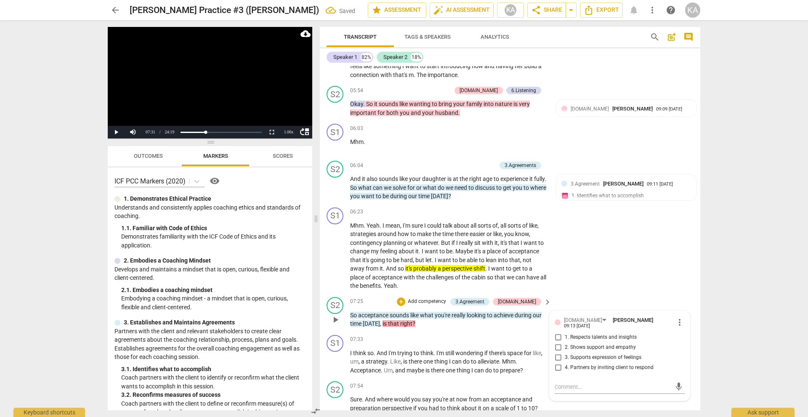
click at [596, 336] on span "1. Respects talents and insights" at bounding box center [601, 338] width 72 height 8
click at [565, 336] on input "1. Respects talents and insights" at bounding box center [557, 337] width 13 height 10
checkbox input "true"
click at [335, 363] on span "play_arrow" at bounding box center [335, 362] width 10 height 10
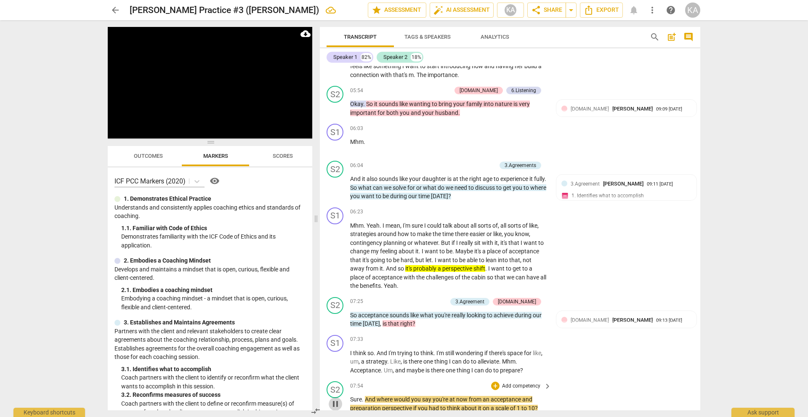
click at [336, 405] on span "pause" at bounding box center [335, 404] width 10 height 10
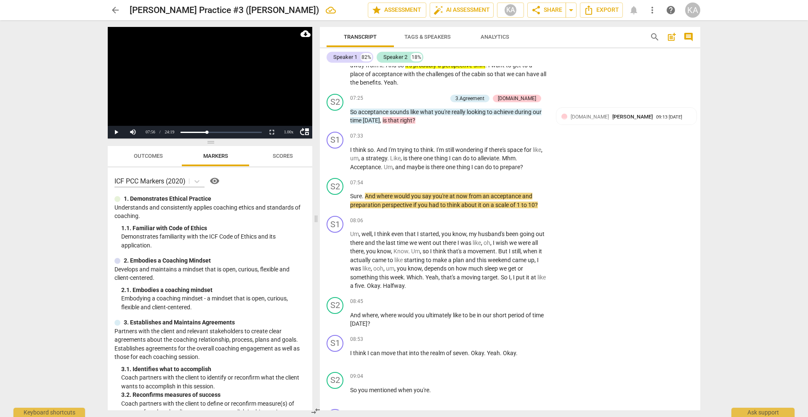
scroll to position [1215, 0]
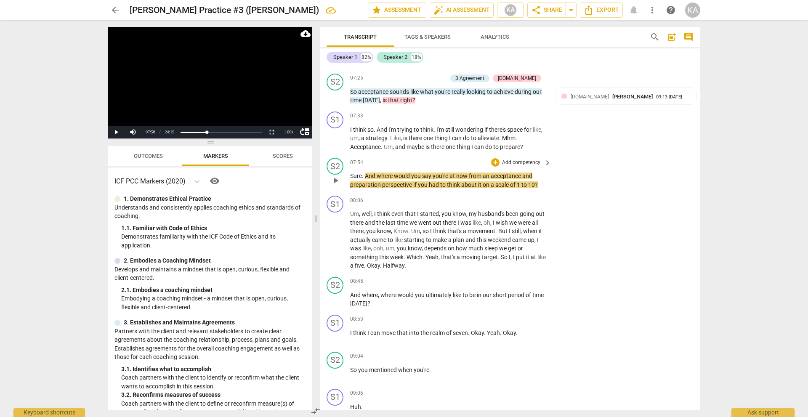
click at [341, 181] on span "play_arrow" at bounding box center [335, 180] width 13 height 10
click at [341, 181] on span "pause" at bounding box center [335, 180] width 13 height 10
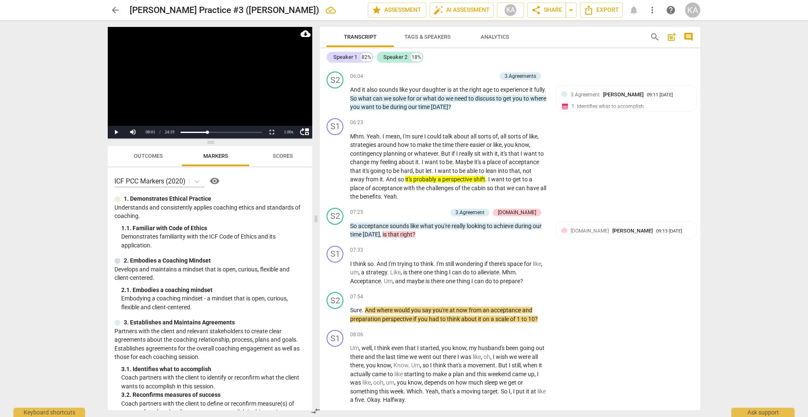
scroll to position [1076, 0]
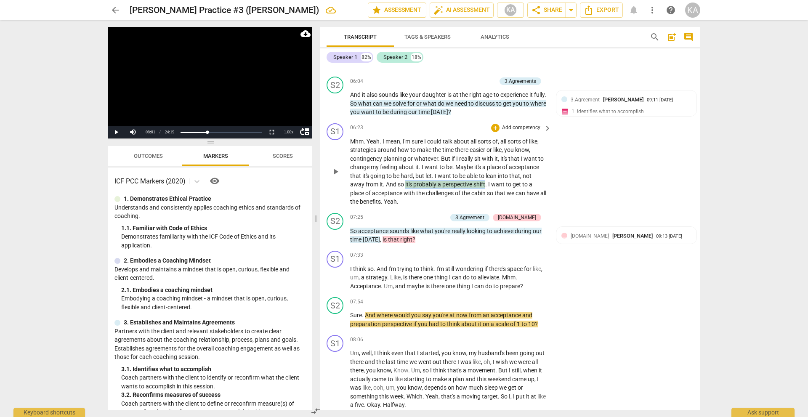
drag, startPoint x: 486, startPoint y: 186, endPoint x: 405, endPoint y: 188, distance: 80.8
click at [405, 188] on p "Mhm . Yeah . I mean , I'm sure I could talk about all sorts of , all sorts of l…" at bounding box center [448, 171] width 197 height 69
click at [494, 175] on div "+" at bounding box center [493, 173] width 8 height 8
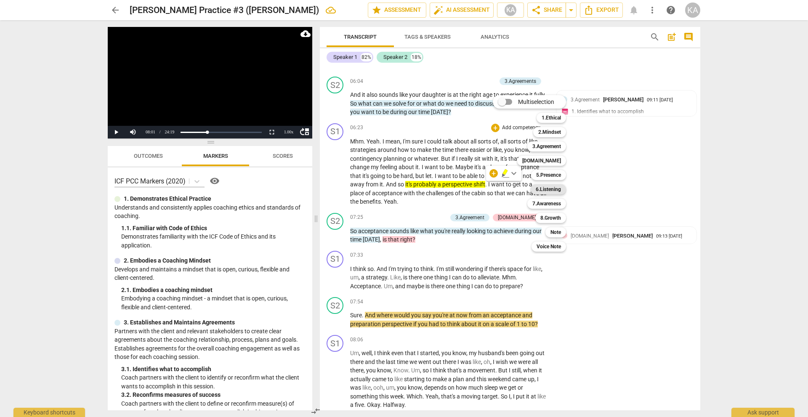
click at [551, 189] on b "6.Listening" at bounding box center [548, 189] width 25 height 10
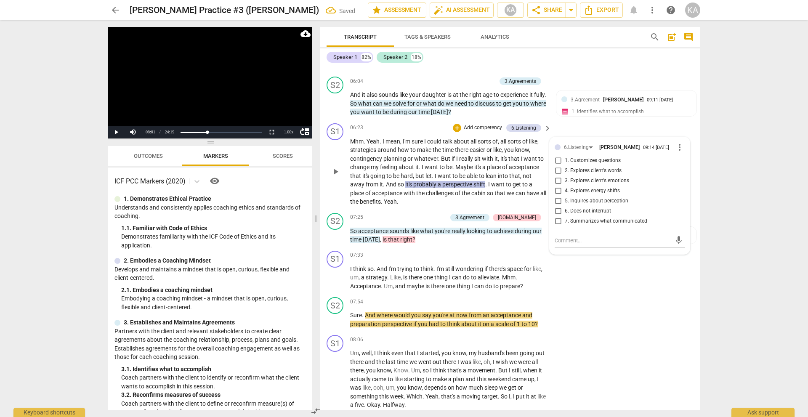
click at [602, 200] on span "5. Inquires about perception" at bounding box center [597, 201] width 64 height 8
click at [565, 200] on input "5. Inquires about perception" at bounding box center [557, 201] width 13 height 10
click at [602, 200] on span "5. Inquires about perception" at bounding box center [597, 201] width 64 height 8
click at [565, 200] on input "5. Inquires about perception" at bounding box center [557, 201] width 13 height 10
checkbox input "true"
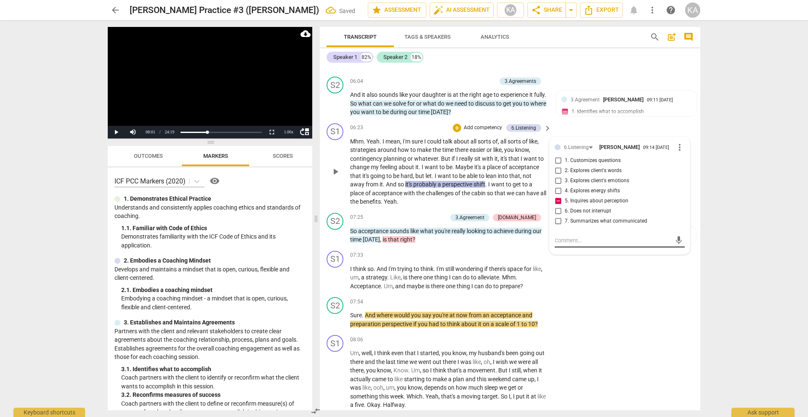
click at [581, 241] on textarea at bounding box center [612, 240] width 117 height 8
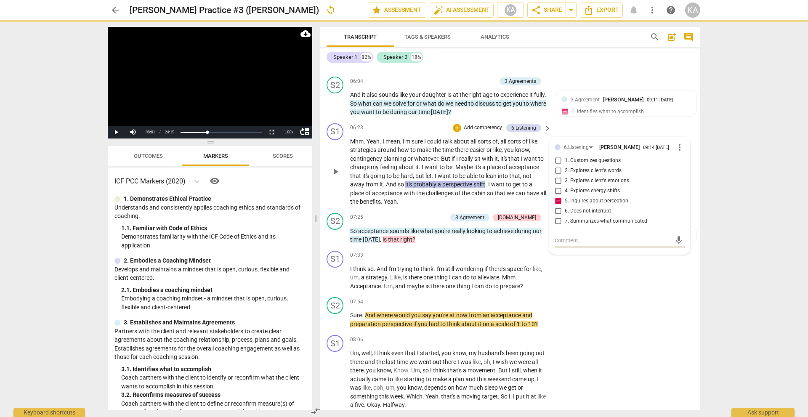
type textarea "u"
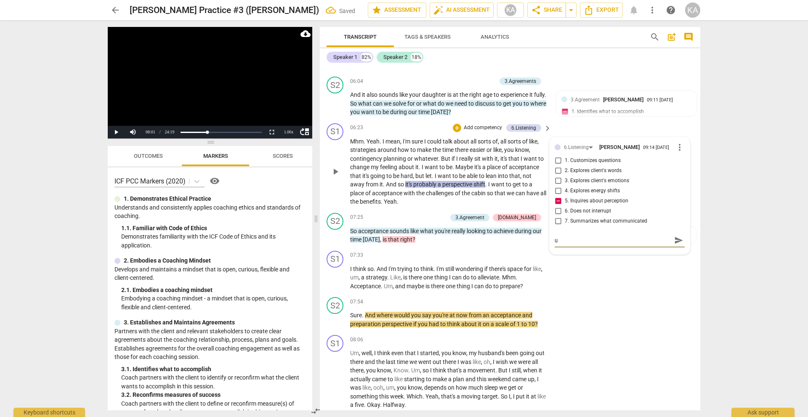
type textarea "u"
type textarea "S"
type textarea "Su"
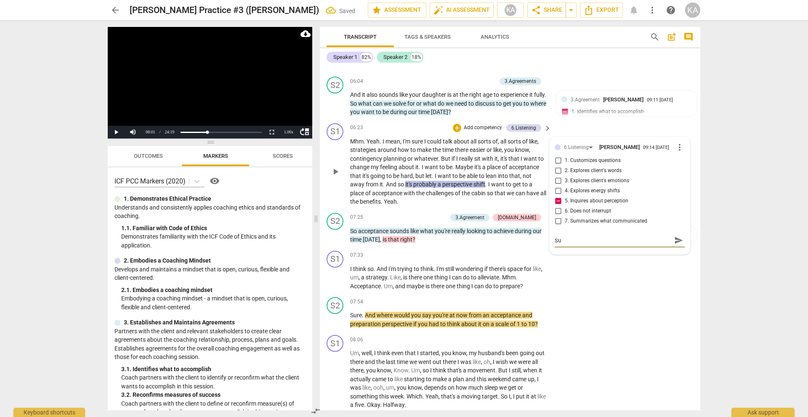
type textarea "Sug"
type textarea "[PERSON_NAME]"
type textarea "Sugge"
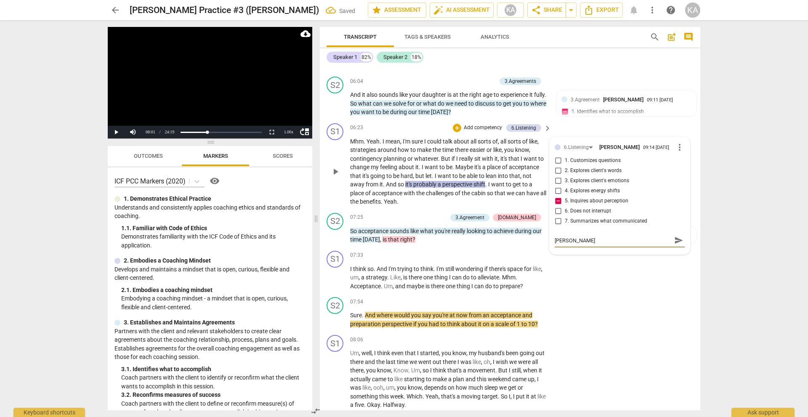
type textarea "Sugge"
type textarea "Sugges"
type textarea "Suggest"
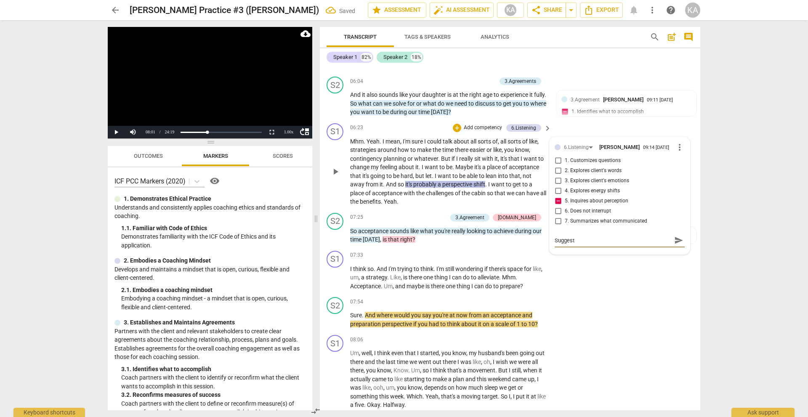
type textarea "Suggest"
type textarea "Suggest c"
type textarea "Suggest co"
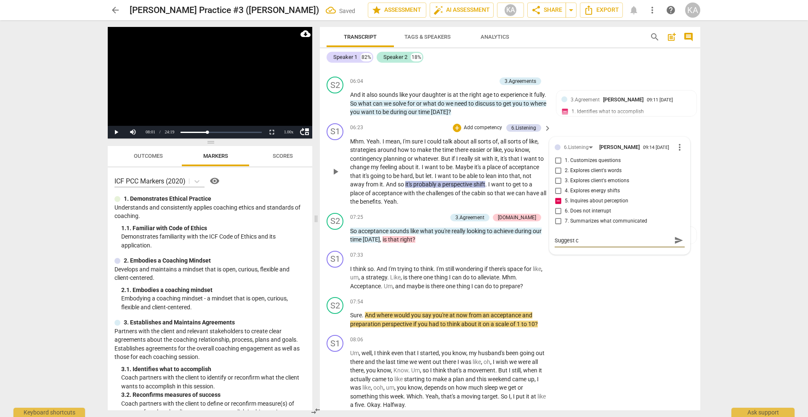
type textarea "Suggest co"
type textarea "Suggest coa"
type textarea "Suggest coac"
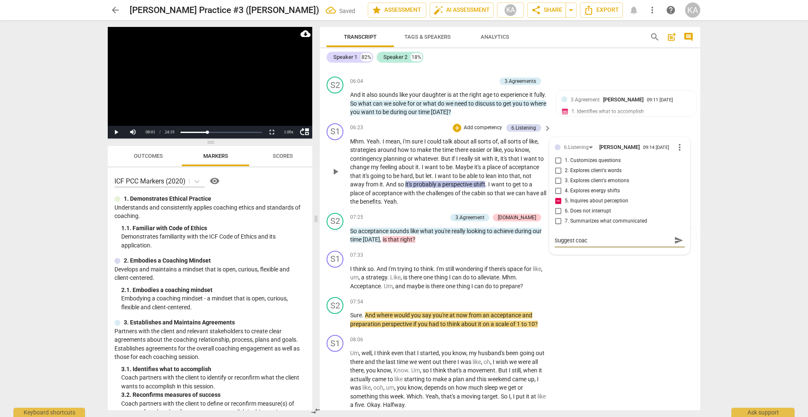
type textarea "Suggest coach"
type textarea "Suggest coach t"
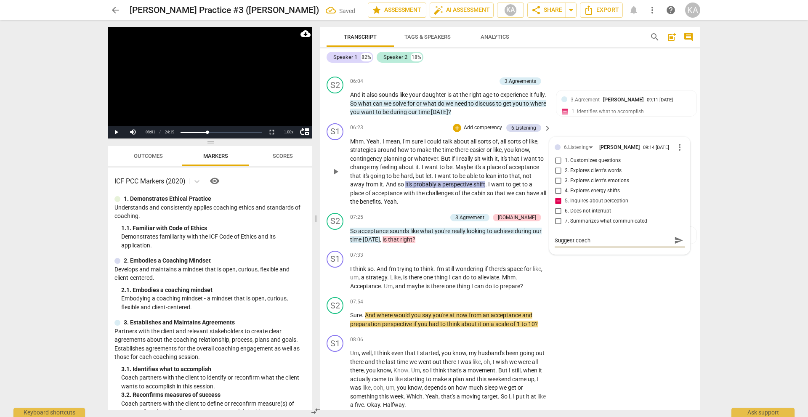
type textarea "Suggest coach t"
type textarea "Suggest coach [PERSON_NAME]"
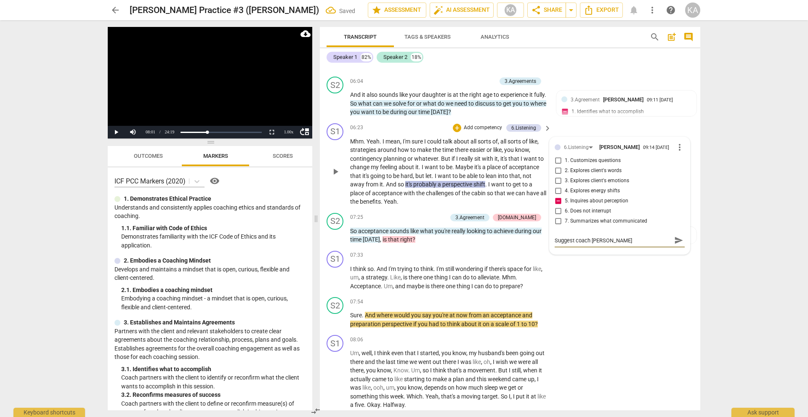
type textarea "Suggest coach to e"
type textarea "Suggest coach to ex"
type textarea "Suggest coach to exp"
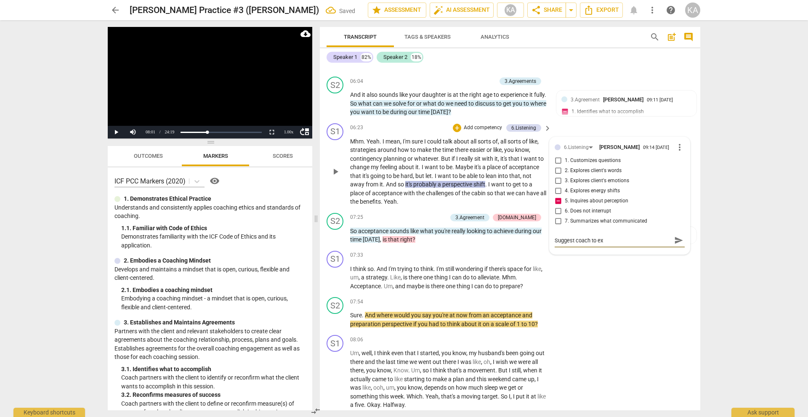
type textarea "Suggest coach to exp"
type textarea "Suggest coach to expl"
type textarea "Suggest coach to explo"
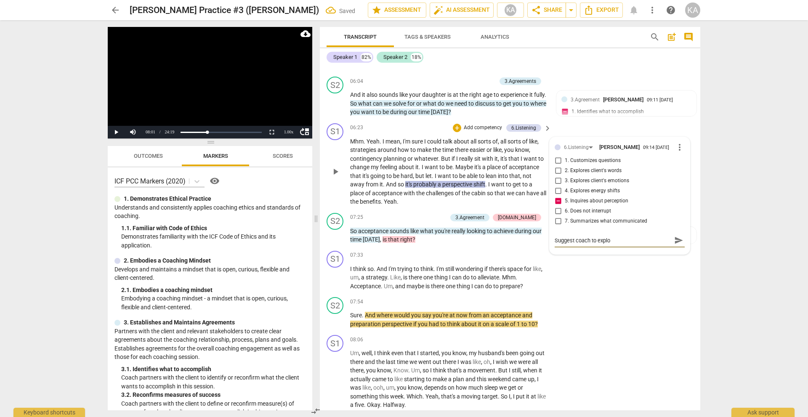
type textarea "Suggest coach to explor"
type textarea "Suggest coach to explore"
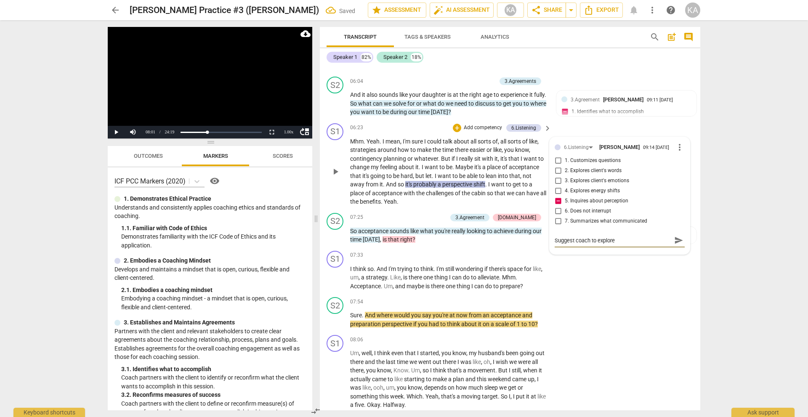
type textarea "Suggest coach to explore"
type textarea "Suggest coach to explore c"
type textarea "Suggest coach to explore cu"
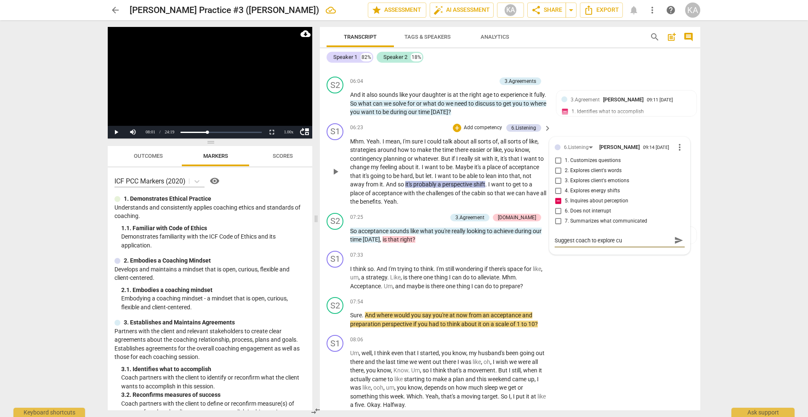
type textarea "Suggest coach to explore cur"
type textarea "Suggest coach to explore curr"
type textarea "Suggest coach to explore curre"
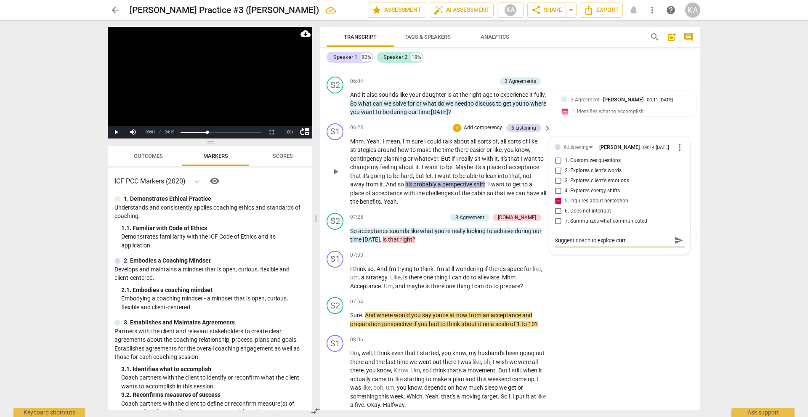
type textarea "Suggest coach to explore curre"
type textarea "Suggest coach to explore curren"
type textarea "Suggest coach to explore current"
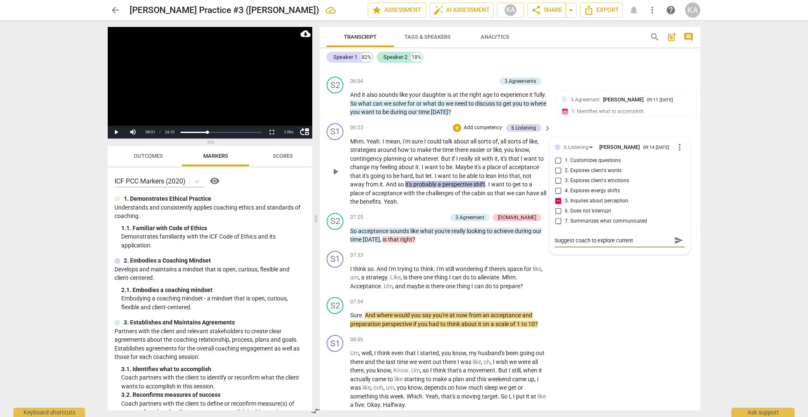
type textarea "Suggest coach to explore current"
type textarea "Suggest coach to explore current p"
type textarea "Suggest coach to explore current pe"
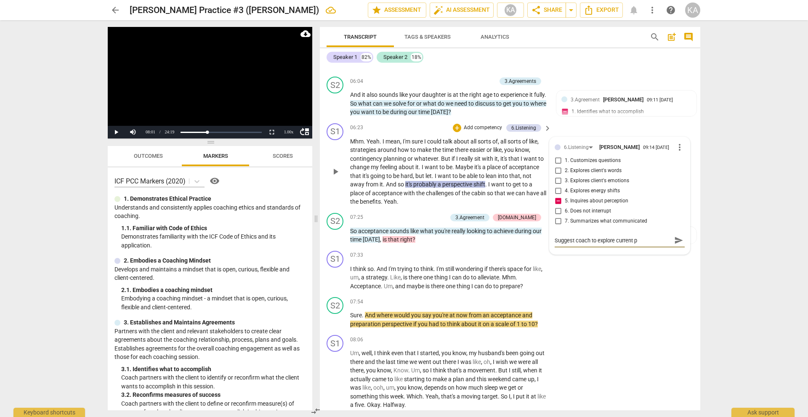
type textarea "Suggest coach to explore current pe"
type textarea "Suggest coach to explore current per"
type textarea "Suggest coach to explore current perc"
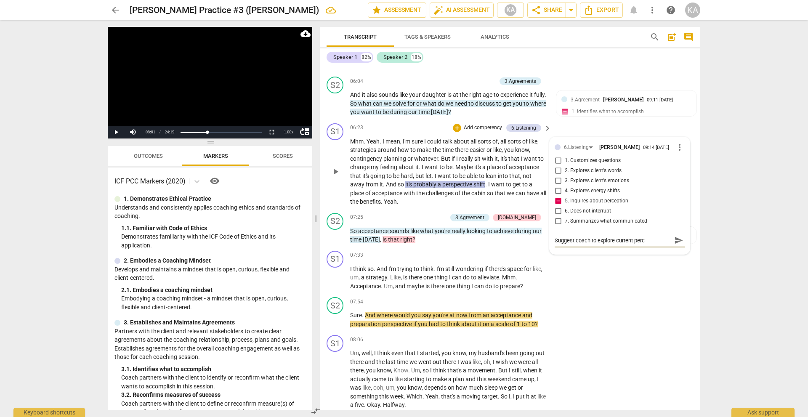
type textarea "Suggest coach to explore current perce"
type textarea "Suggest coach to explore current percep"
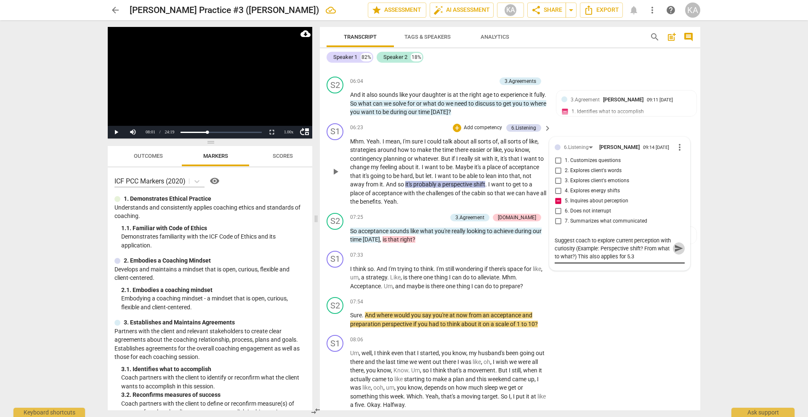
click at [678, 249] on span "send" at bounding box center [678, 248] width 9 height 9
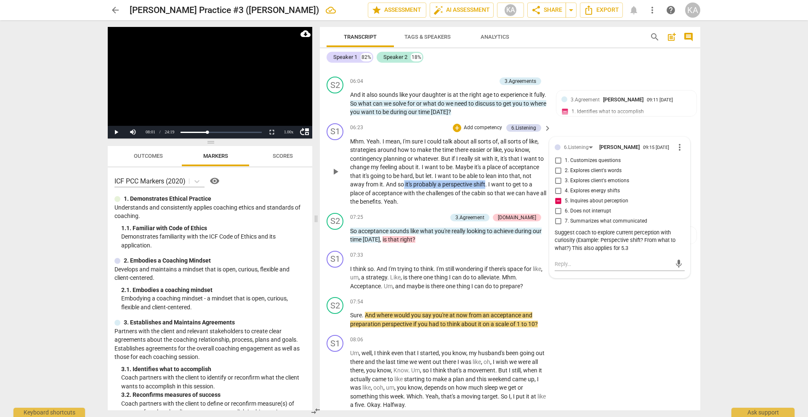
drag, startPoint x: 485, startPoint y: 185, endPoint x: 403, endPoint y: 186, distance: 82.9
click at [403, 186] on p "Mhm . Yeah . I mean , I'm sure I could talk about all sorts of , all sorts of l…" at bounding box center [448, 171] width 197 height 69
click at [492, 172] on div "+" at bounding box center [493, 173] width 8 height 8
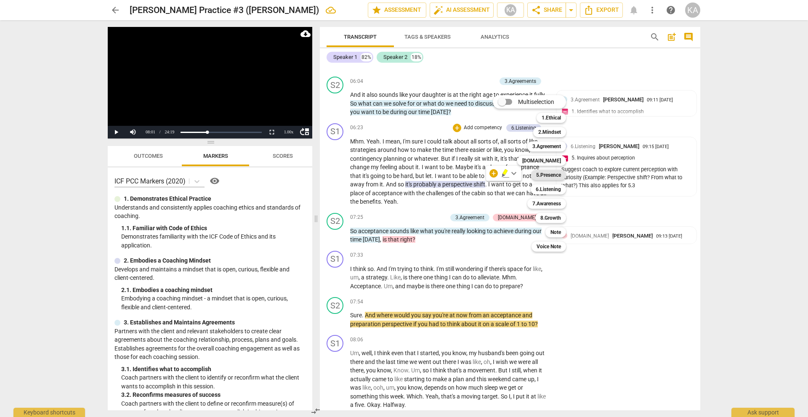
click at [544, 172] on b "5.Presence" at bounding box center [548, 175] width 25 height 10
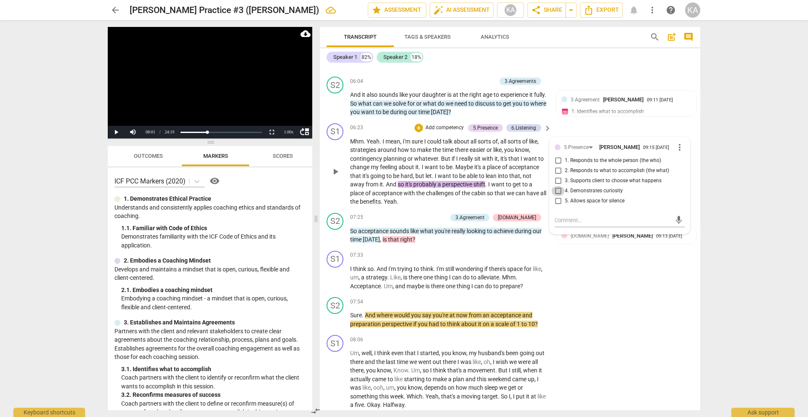
click at [558, 193] on input "4. Demonstrates curiosity" at bounding box center [557, 191] width 13 height 10
click at [514, 125] on div "6.Listening" at bounding box center [523, 128] width 25 height 8
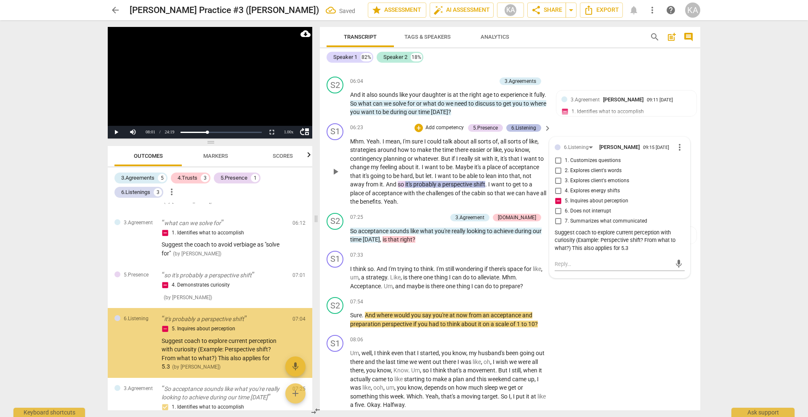
scroll to position [413, 0]
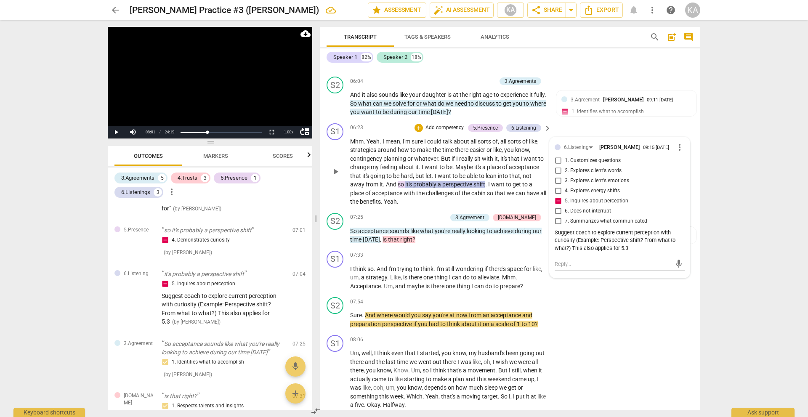
click at [627, 250] on div "Suggest coach to explore current perception with curiosity (Example: Perspectiv…" at bounding box center [619, 241] width 130 height 24
click at [676, 148] on span "more_vert" at bounding box center [679, 147] width 10 height 10
click at [691, 150] on li "Edit" at bounding box center [685, 147] width 29 height 16
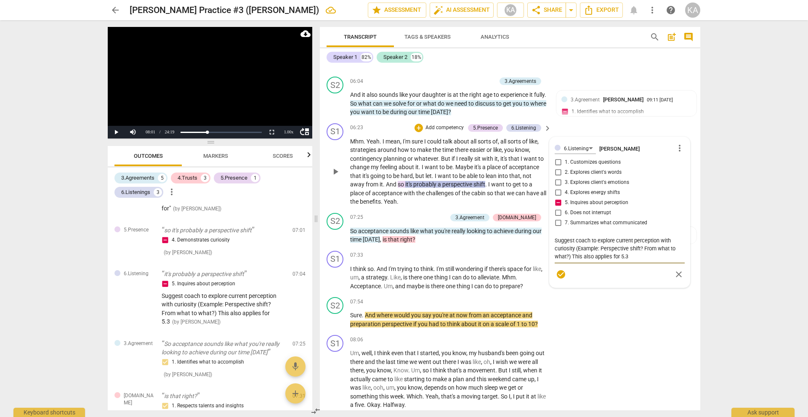
click at [630, 255] on textarea "Suggest coach to explore current perception with curiosity (Example: Perspectiv…" at bounding box center [619, 248] width 130 height 24
click at [725, 255] on div "arrow_back [PERSON_NAME] Practice #3 ([PERSON_NAME]) edit star Assessment auto_…" at bounding box center [404, 208] width 808 height 417
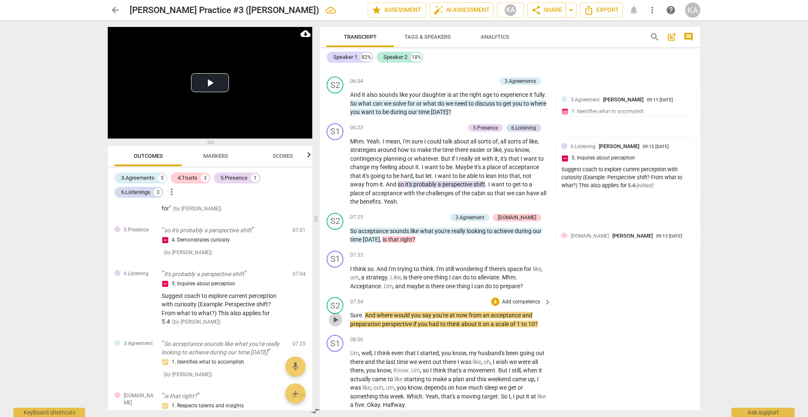
click at [340, 320] on span "play_arrow" at bounding box center [335, 320] width 10 height 10
click at [340, 320] on span "pause" at bounding box center [335, 320] width 10 height 10
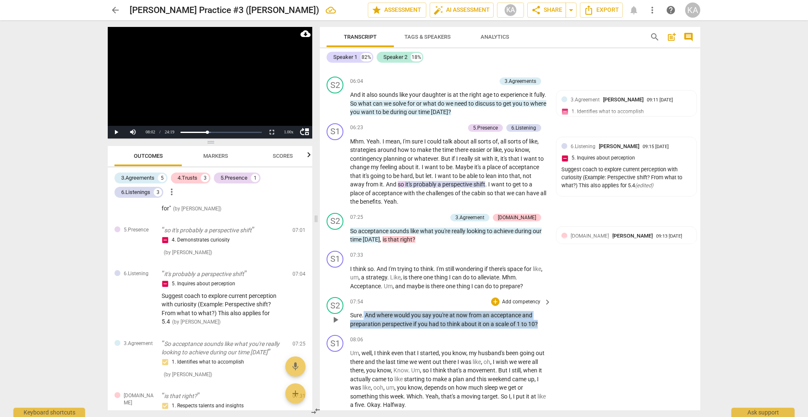
drag, startPoint x: 543, startPoint y: 323, endPoint x: 363, endPoint y: 315, distance: 179.8
click at [363, 315] on p "Sure . And where would you say you're at now from an acceptance and preparation…" at bounding box center [448, 319] width 197 height 17
click at [546, 313] on div "+" at bounding box center [546, 313] width 8 height 8
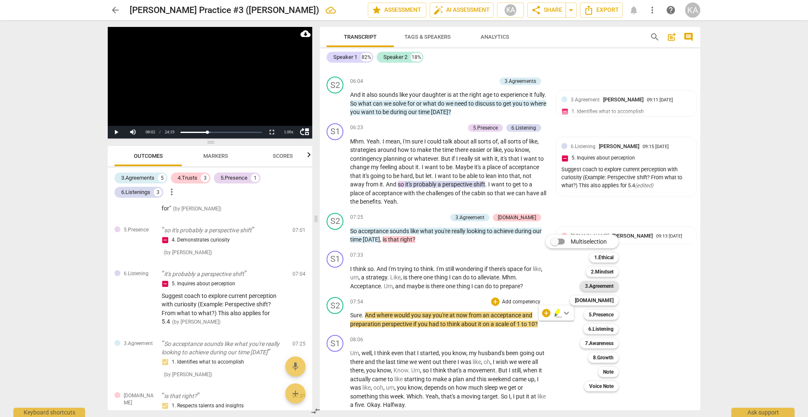
click at [606, 285] on b "3.Agreement" at bounding box center [599, 286] width 29 height 10
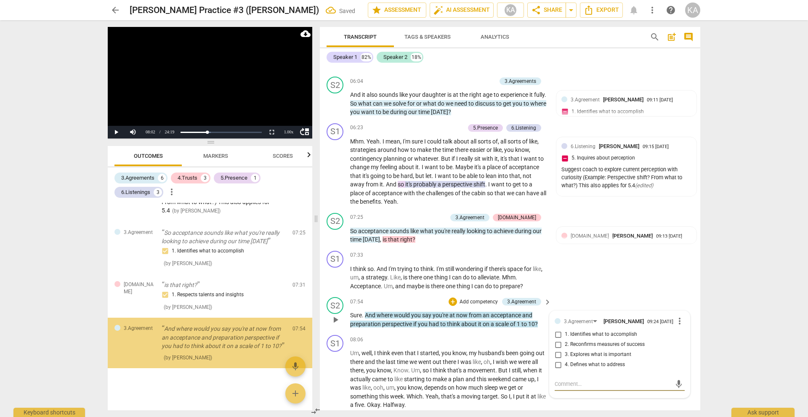
scroll to position [541, 0]
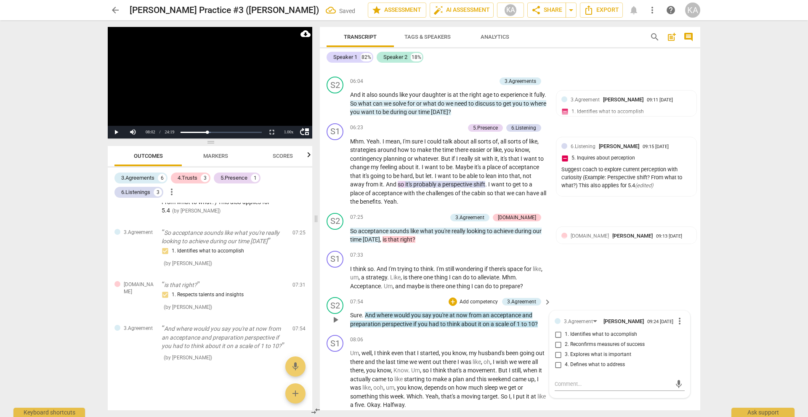
click at [636, 345] on span "2. Reconfirms measures of success" at bounding box center [605, 345] width 80 height 8
click at [565, 345] on input "2. Reconfirms measures of success" at bounding box center [557, 344] width 13 height 10
click at [336, 381] on span "play_arrow" at bounding box center [335, 379] width 10 height 10
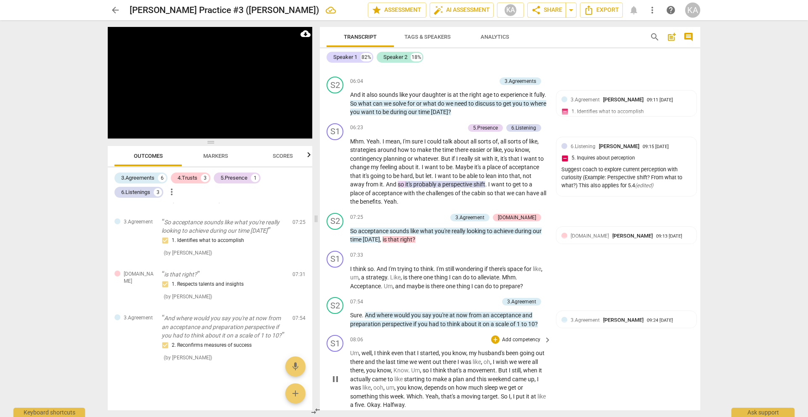
scroll to position [1440, 0]
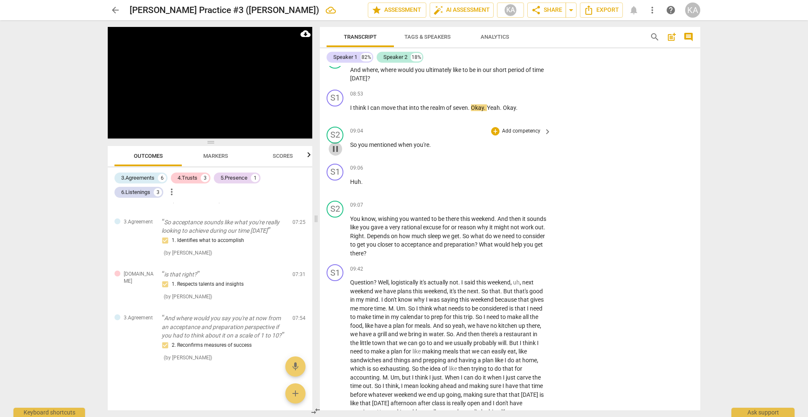
click at [334, 149] on span "pause" at bounding box center [335, 149] width 10 height 10
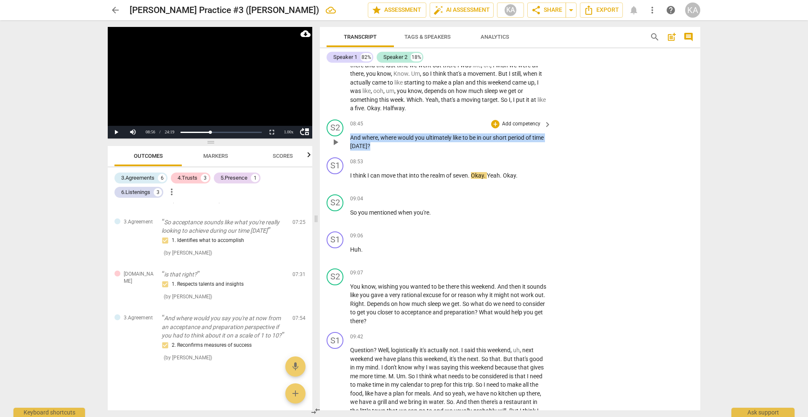
scroll to position [1367, 0]
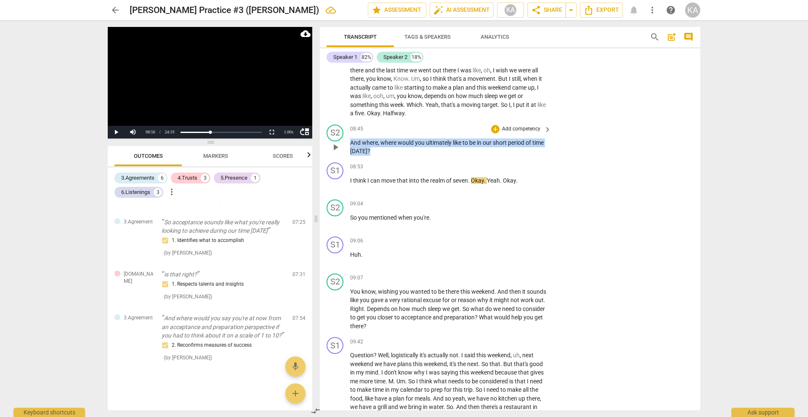
drag, startPoint x: 388, startPoint y: 81, endPoint x: 350, endPoint y: 145, distance: 74.9
click at [350, 145] on div "S2 play_arrow pause 08:45 + Add competency keyboard_arrow_right And where , whe…" at bounding box center [510, 140] width 380 height 38
click at [390, 140] on div "+" at bounding box center [388, 140] width 8 height 8
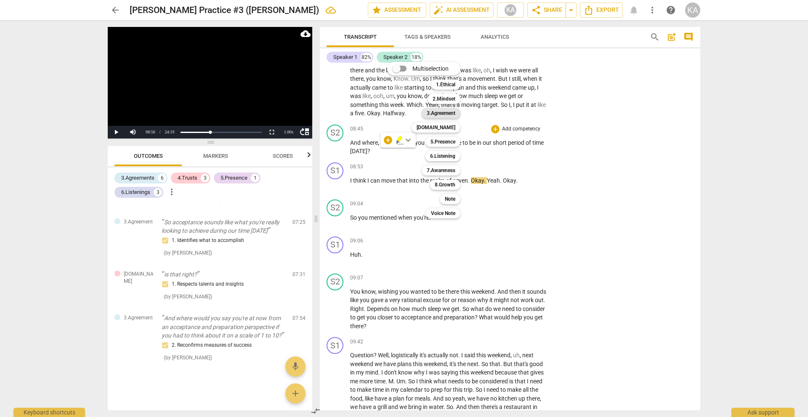
click at [447, 115] on b "3.Agreement" at bounding box center [441, 113] width 29 height 10
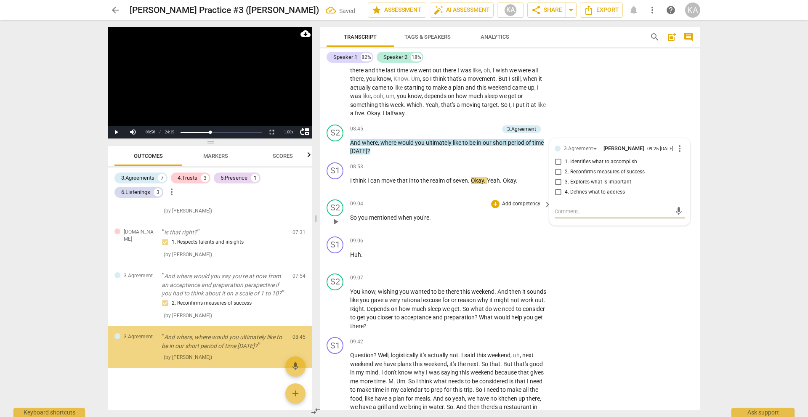
scroll to position [594, 0]
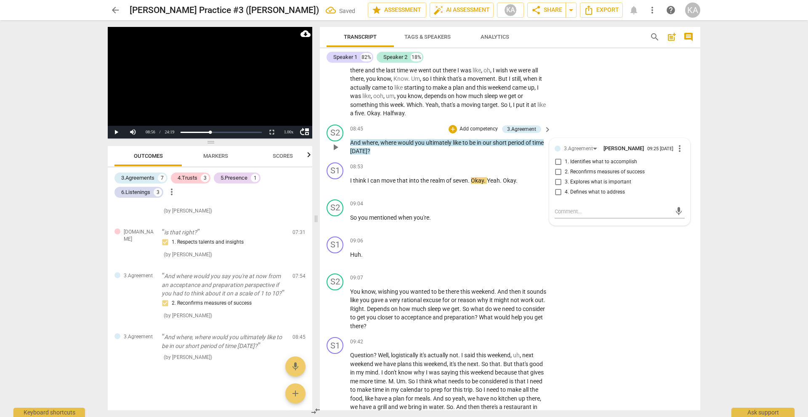
click at [623, 170] on span "2. Reconfirms measures of success" at bounding box center [605, 172] width 80 height 8
click at [565, 170] on input "2. Reconfirms measures of success" at bounding box center [557, 172] width 13 height 10
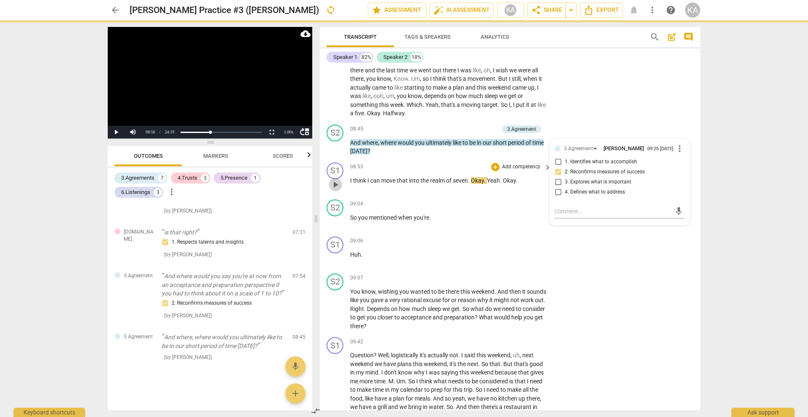
click at [331, 188] on span "play_arrow" at bounding box center [335, 185] width 10 height 10
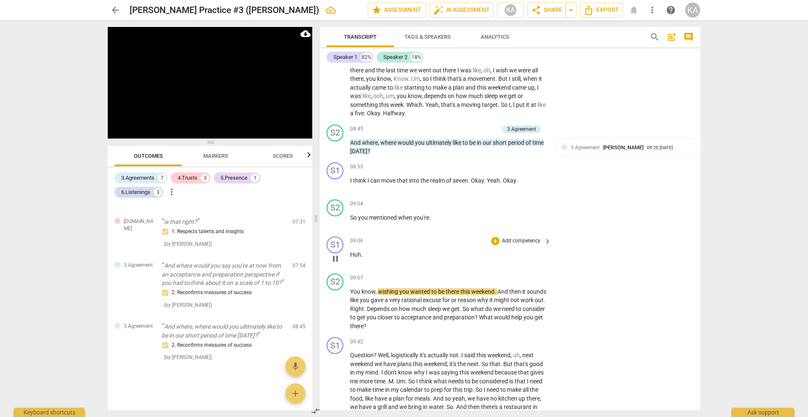
click at [339, 262] on span "pause" at bounding box center [335, 259] width 10 height 10
click at [350, 255] on span "Huh" at bounding box center [355, 254] width 11 height 7
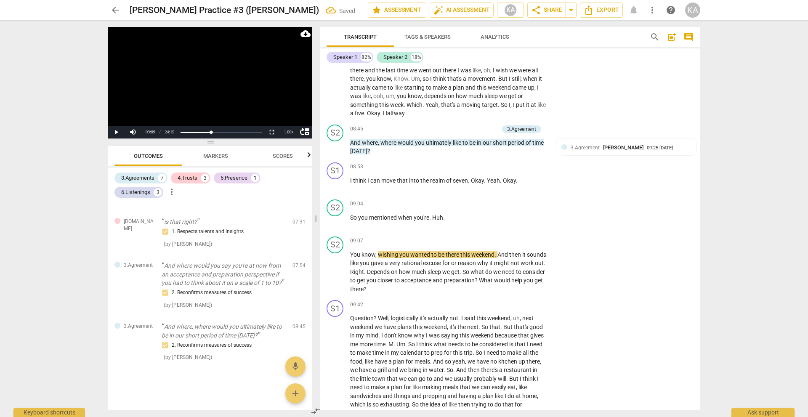
click at [350, 255] on span "You" at bounding box center [355, 254] width 11 height 7
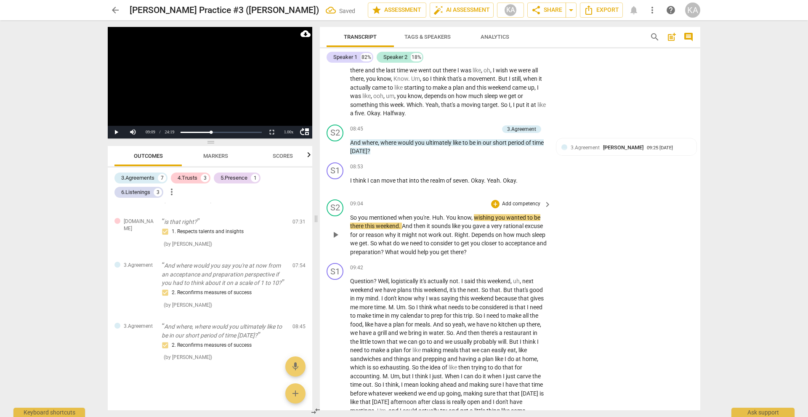
click at [337, 236] on span "play_arrow" at bounding box center [335, 235] width 10 height 10
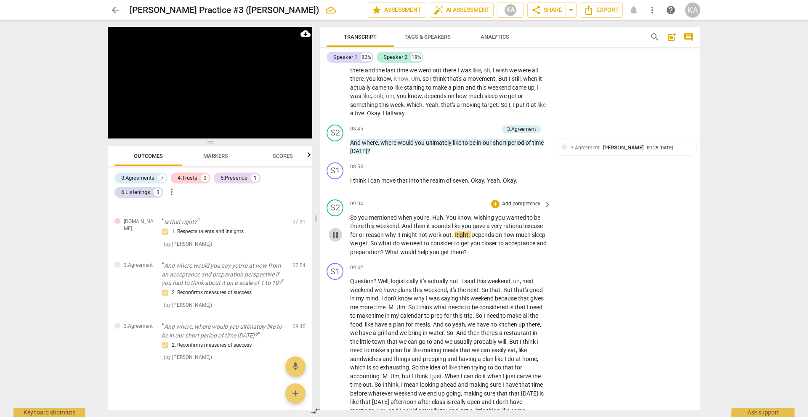
click at [337, 236] on span "pause" at bounding box center [335, 235] width 10 height 10
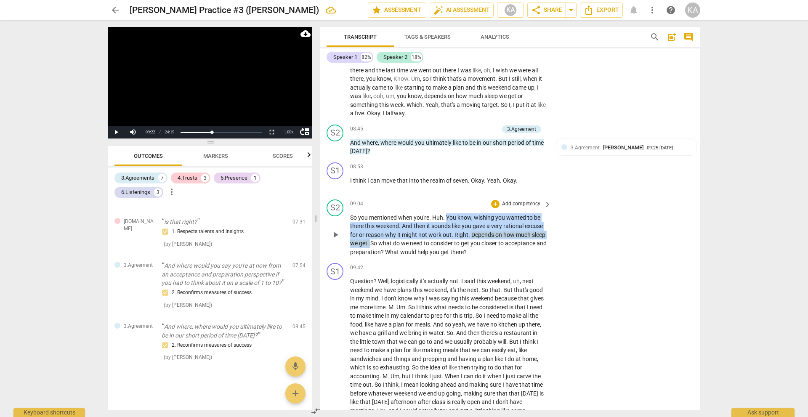
drag, startPoint x: 386, startPoint y: 243, endPoint x: 446, endPoint y: 216, distance: 65.9
click at [446, 216] on p "So you mentioned when you're . Huh . You know , wishing you wanted to be there …" at bounding box center [448, 234] width 197 height 43
click at [495, 203] on div "+" at bounding box center [495, 204] width 8 height 8
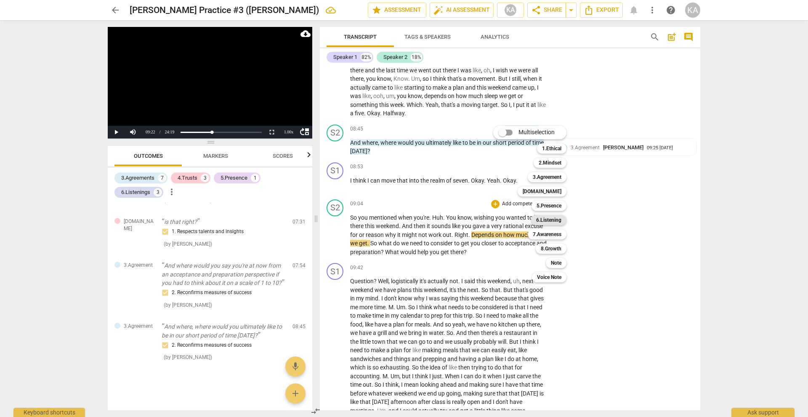
click at [555, 217] on b "6.Listening" at bounding box center [548, 220] width 25 height 10
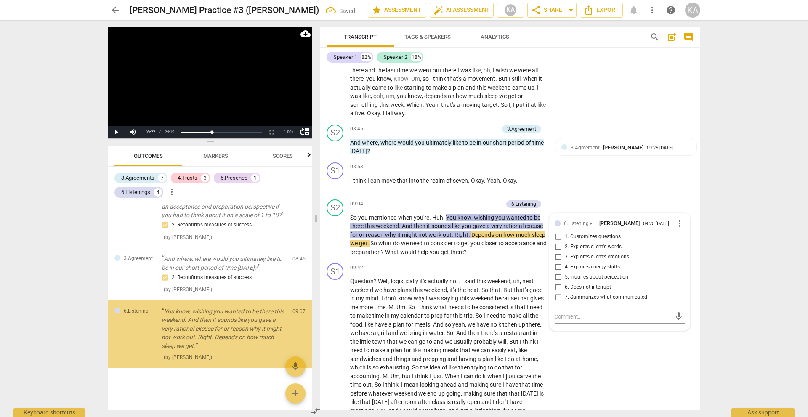
scroll to position [672, 0]
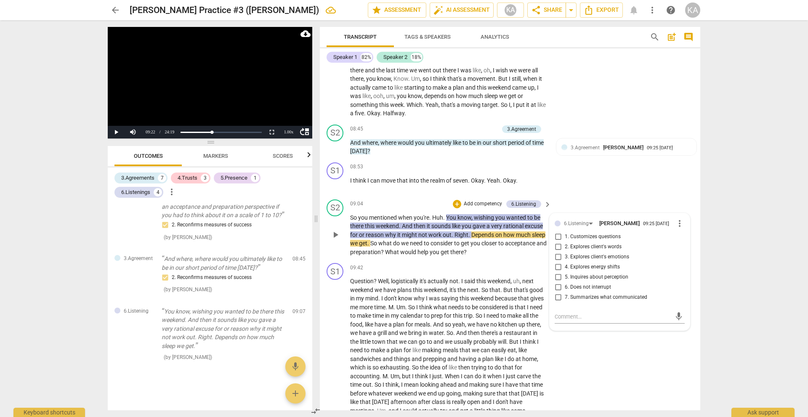
click at [622, 297] on span "7. Summarizes what communicated" at bounding box center [606, 298] width 82 height 8
click at [565, 297] on input "7. Summarizes what communicated" at bounding box center [557, 297] width 13 height 10
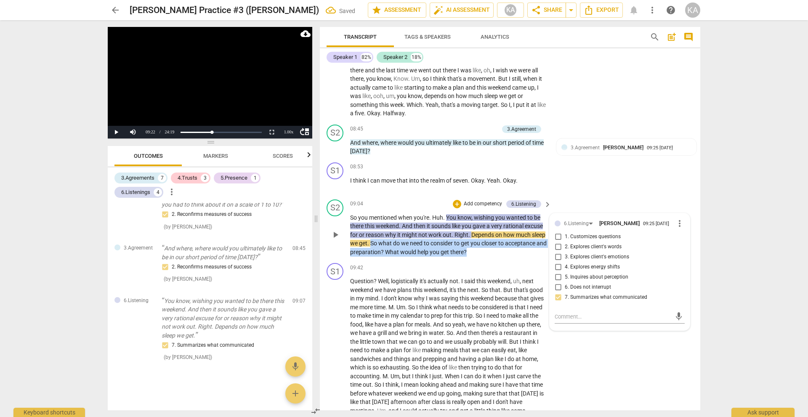
drag, startPoint x: 515, startPoint y: 252, endPoint x: 386, endPoint y: 247, distance: 128.8
click at [386, 247] on p "So you mentioned when you're . Huh . You know , wishing you wanted to be there …" at bounding box center [448, 234] width 197 height 43
click at [517, 240] on div "+" at bounding box center [516, 241] width 8 height 8
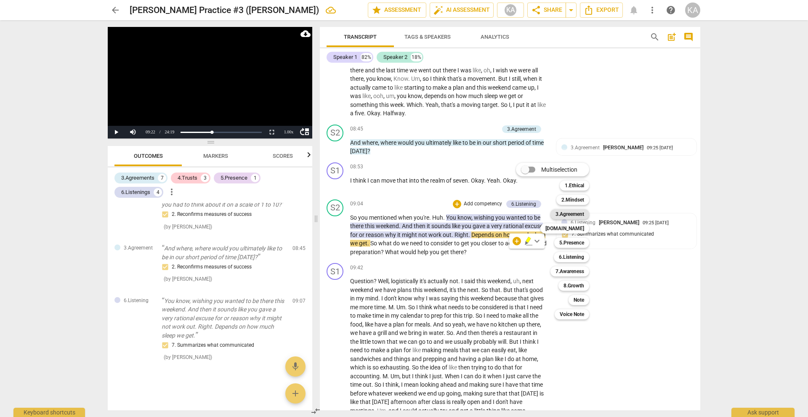
click at [571, 215] on b "3.Agreement" at bounding box center [569, 214] width 29 height 10
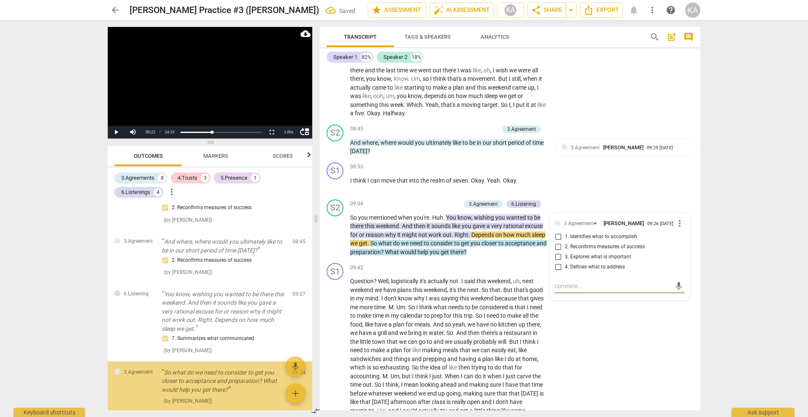
scroll to position [733, 0]
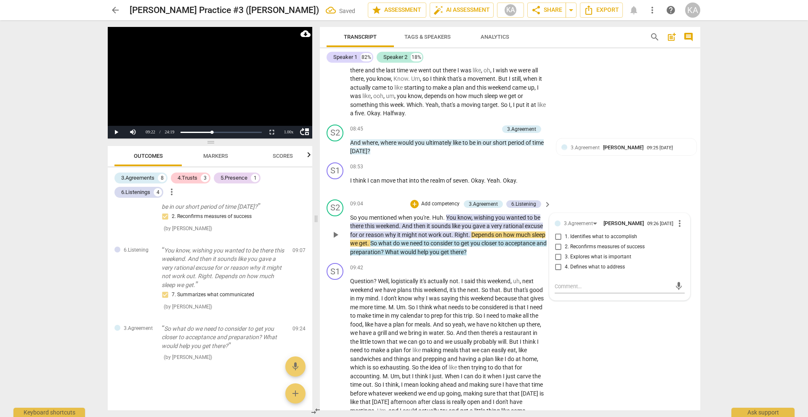
click at [612, 266] on span "4. Defines what to address" at bounding box center [595, 267] width 60 height 8
click at [565, 266] on input "4. Defines what to address" at bounding box center [557, 267] width 13 height 10
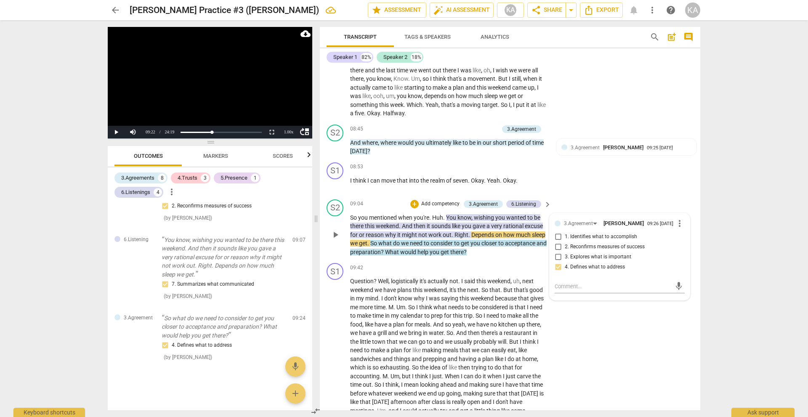
click at [525, 251] on p "So you mentioned when you're . Huh . You know , wishing you wanted to be there …" at bounding box center [448, 234] width 197 height 43
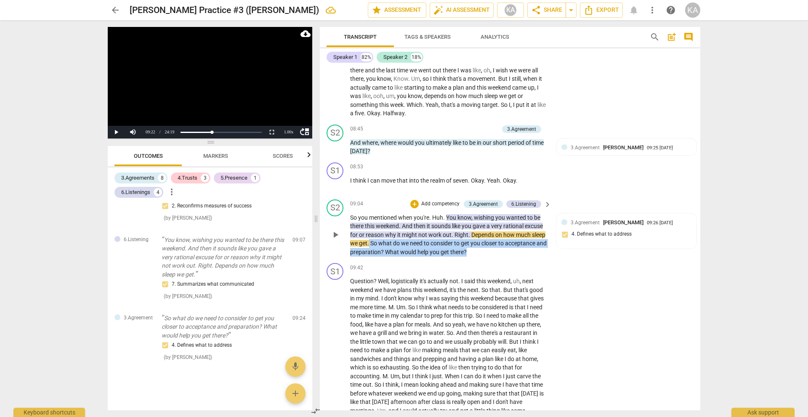
drag, startPoint x: 518, startPoint y: 254, endPoint x: 384, endPoint y: 244, distance: 134.6
click at [384, 244] on p "So you mentioned when you're . Huh . You know , wishing you wanted to be there …" at bounding box center [448, 234] width 197 height 43
click at [516, 237] on div "+" at bounding box center [516, 241] width 8 height 8
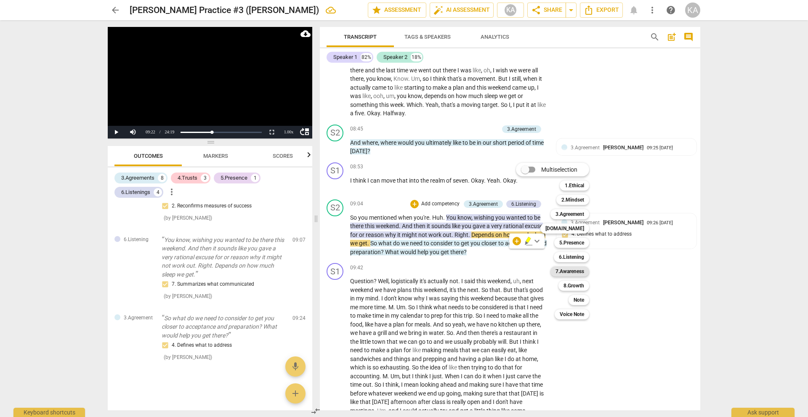
click at [570, 269] on b "7.Awareness" at bounding box center [569, 271] width 29 height 10
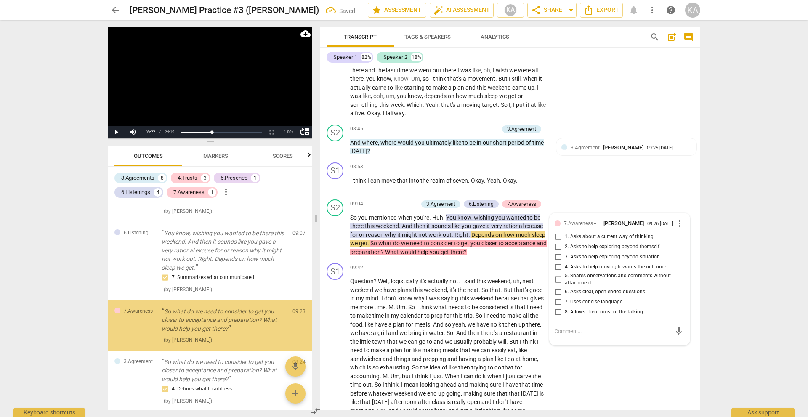
scroll to position [769, 0]
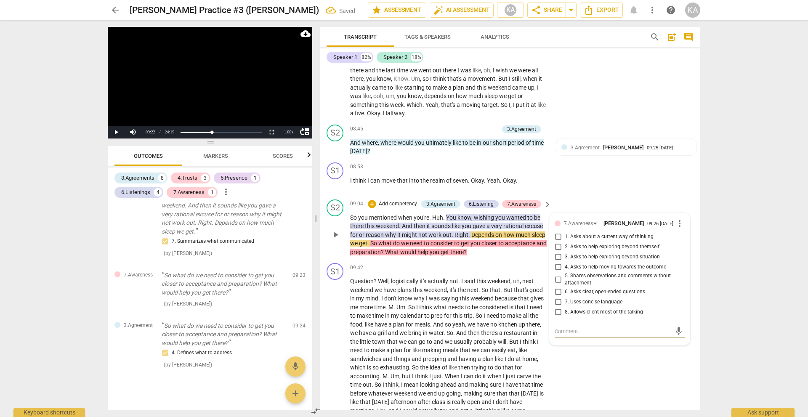
click at [628, 235] on span "1. Asks about a current way of thinking" at bounding box center [609, 237] width 89 height 8
click at [565, 235] on input "1. Asks about a current way of thinking" at bounding box center [557, 237] width 13 height 10
click at [340, 381] on span "play_arrow" at bounding box center [335, 381] width 10 height 10
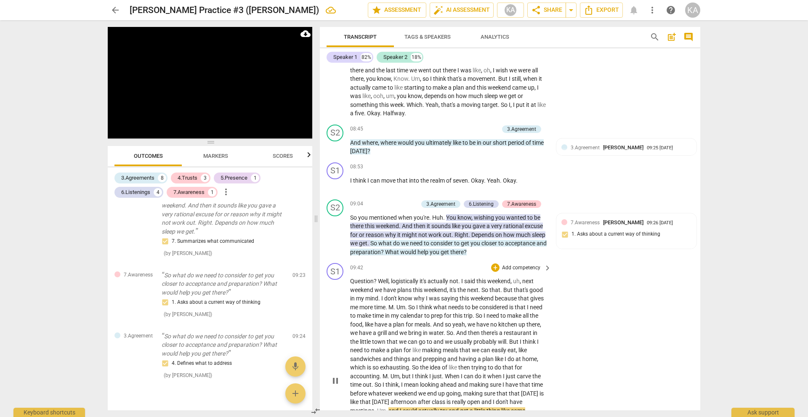
scroll to position [1716, 0]
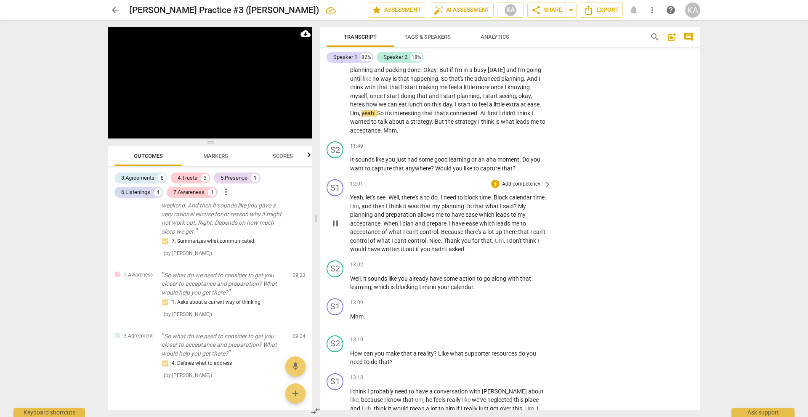
click at [338, 222] on span "pause" at bounding box center [335, 223] width 10 height 10
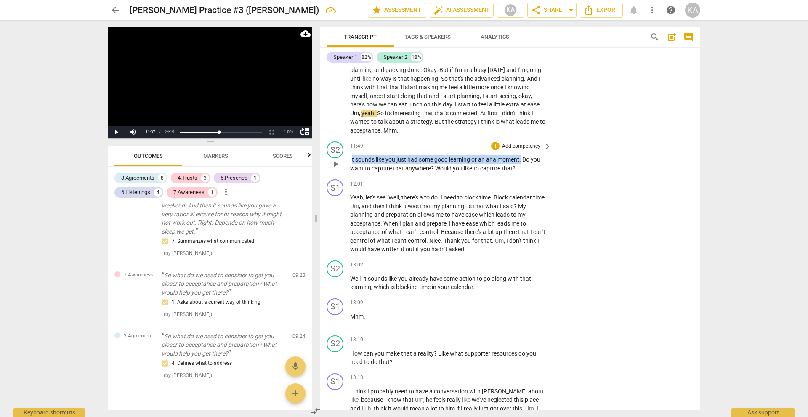
drag, startPoint x: 522, startPoint y: 158, endPoint x: 351, endPoint y: 162, distance: 170.8
click at [351, 162] on p "It sounds like you just had some good learning or an aha moment . Do you want t…" at bounding box center [448, 163] width 197 height 17
click at [384, 100] on p "Question ? Well , logistically it's actually not . I said this weekend , uh , n…" at bounding box center [448, 31] width 197 height 207
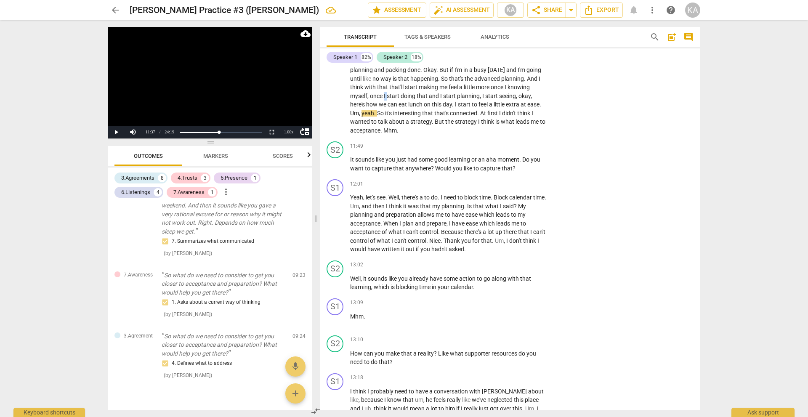
click at [384, 100] on p "Question ? Well , logistically it's actually not . I said this weekend , uh , n…" at bounding box center [448, 31] width 197 height 207
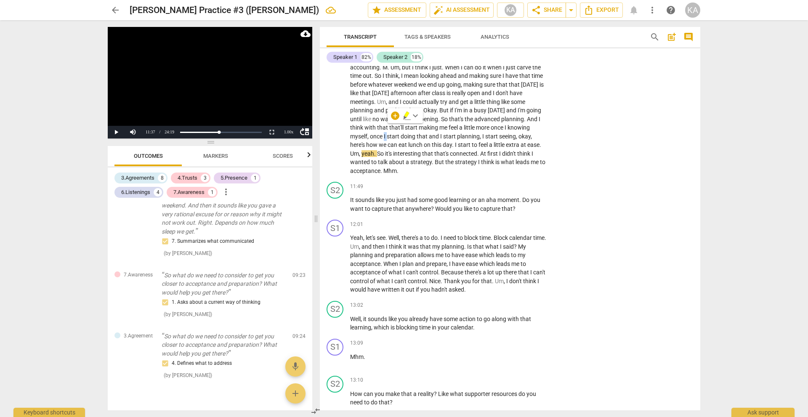
scroll to position [1671, 0]
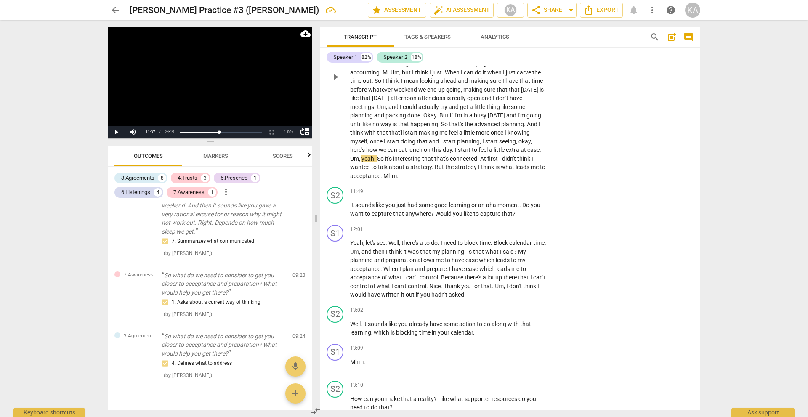
click at [464, 123] on span "that's" at bounding box center [457, 124] width 16 height 7
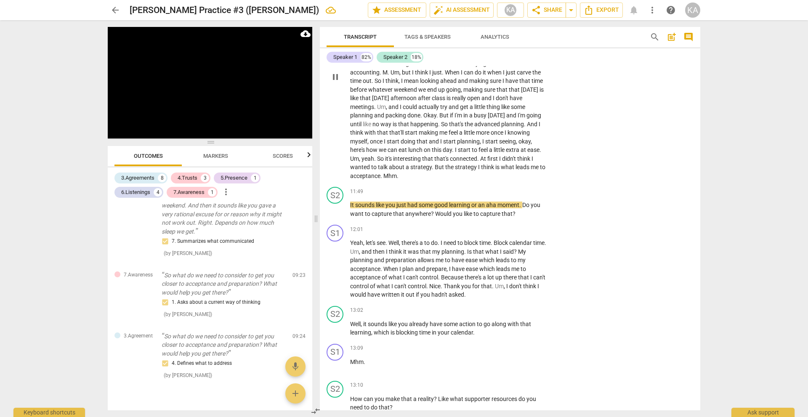
click at [385, 176] on span "Mhm" at bounding box center [389, 175] width 13 height 7
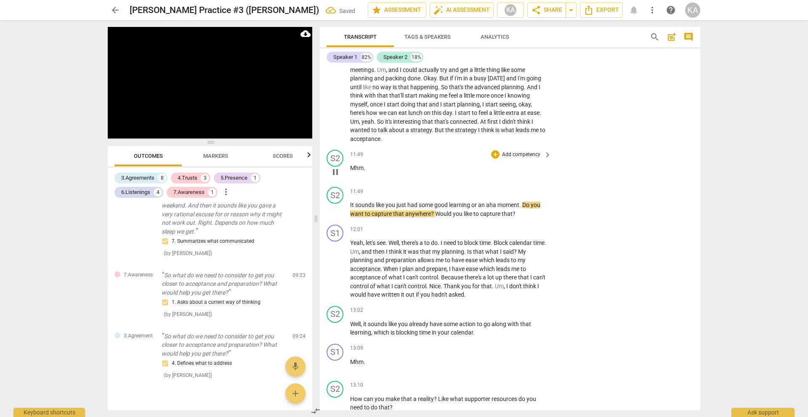
click at [336, 170] on span "pause" at bounding box center [335, 172] width 10 height 10
drag, startPoint x: 365, startPoint y: 169, endPoint x: 350, endPoint y: 167, distance: 14.4
click at [350, 167] on p "Mhm ." at bounding box center [448, 168] width 197 height 9
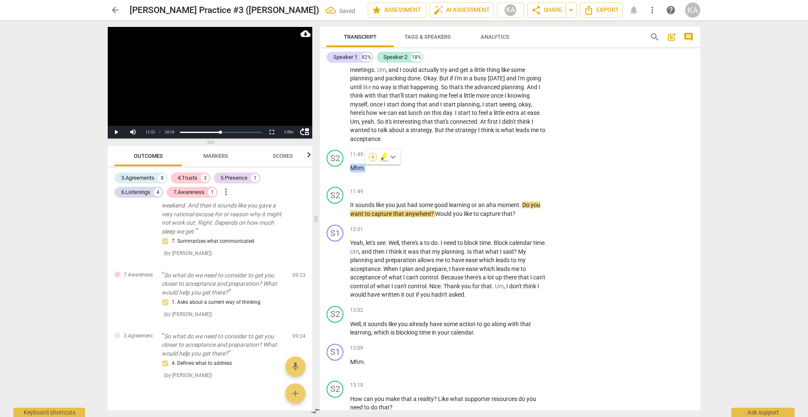
click at [371, 157] on div "+" at bounding box center [373, 157] width 8 height 8
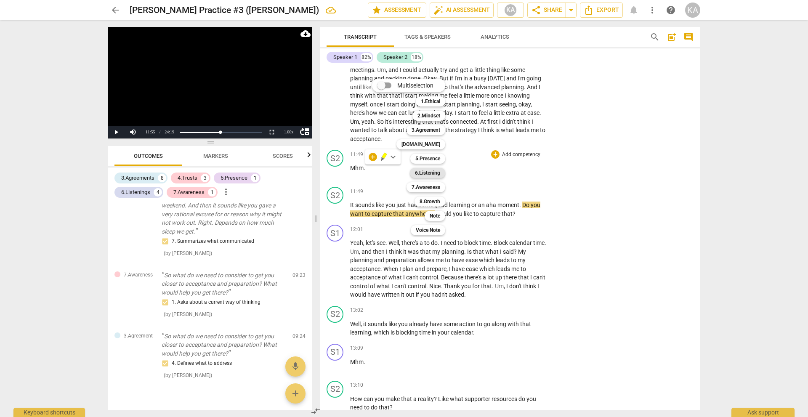
click at [430, 174] on b "6.Listening" at bounding box center [427, 173] width 25 height 10
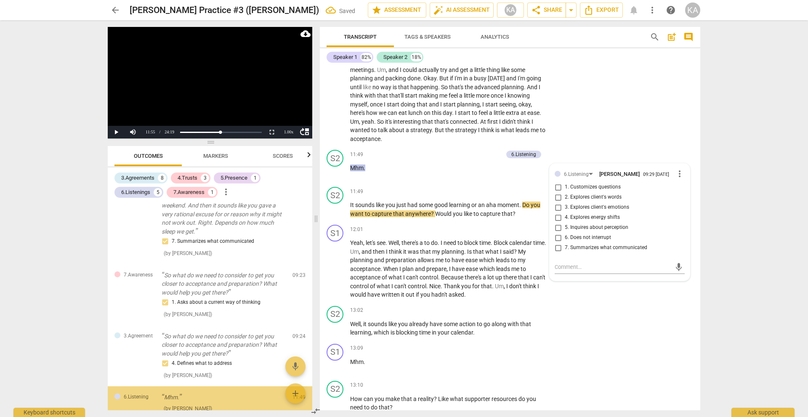
scroll to position [838, 0]
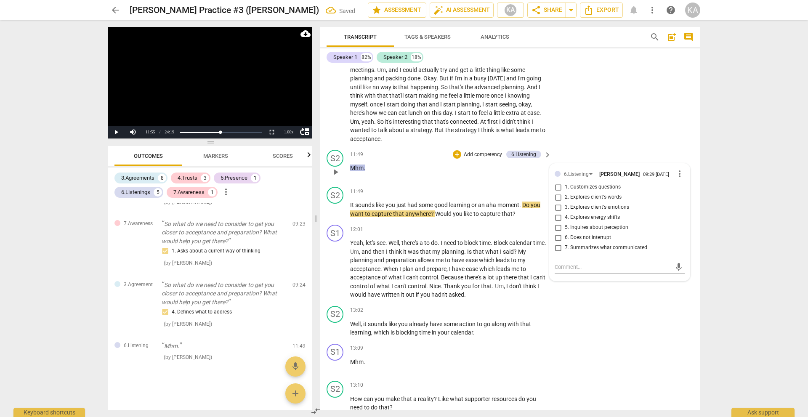
click at [586, 237] on span "6. Does not interrupt" at bounding box center [588, 238] width 46 height 8
click at [565, 237] on input "6. Does not interrupt" at bounding box center [557, 238] width 13 height 10
click at [586, 237] on span "6. Does not interrupt" at bounding box center [588, 238] width 46 height 8
click at [565, 237] on input "6. Does not interrupt" at bounding box center [557, 238] width 13 height 10
click at [581, 265] on textarea at bounding box center [612, 267] width 117 height 8
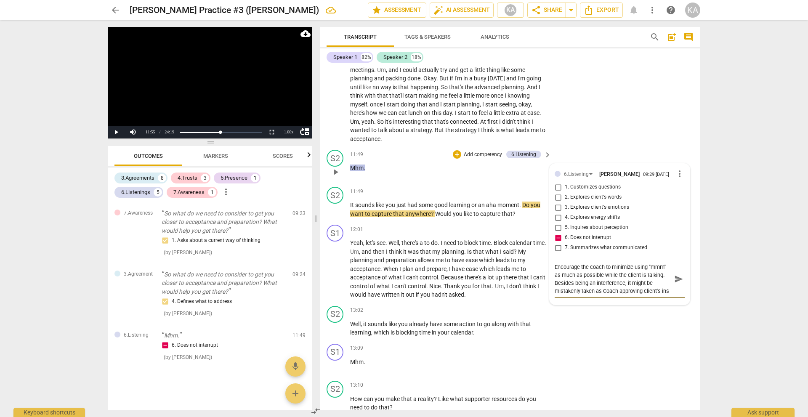
scroll to position [7, 0]
click at [678, 281] on span "send" at bounding box center [678, 278] width 9 height 9
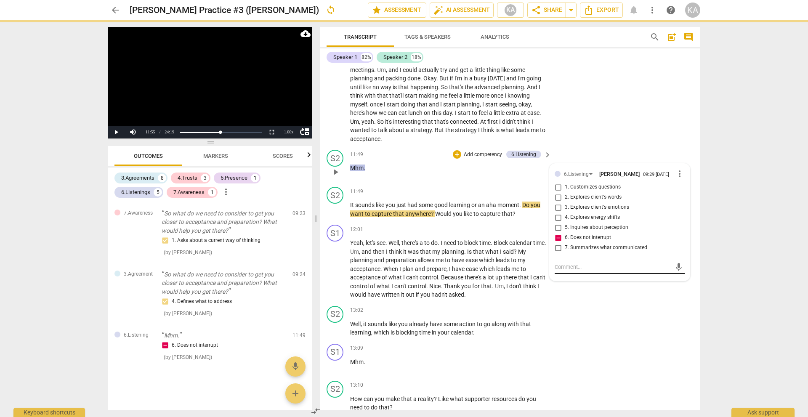
scroll to position [0, 0]
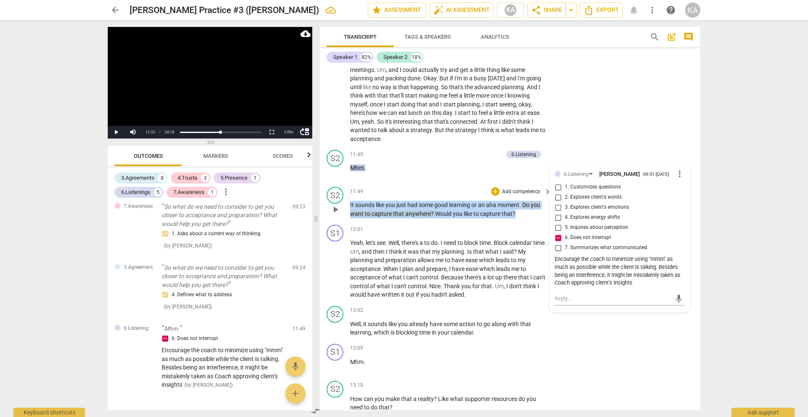
drag, startPoint x: 519, startPoint y: 212, endPoint x: 348, endPoint y: 207, distance: 171.3
click at [348, 207] on div "S2 play_arrow pause 11:49 + Add competency keyboard_arrow_right It sounds like …" at bounding box center [510, 202] width 380 height 38
click at [494, 191] on div "+" at bounding box center [495, 191] width 8 height 8
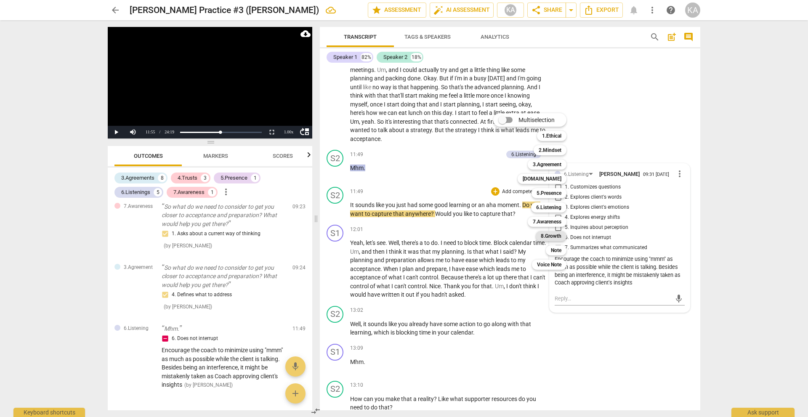
click at [556, 235] on b "8.Growth" at bounding box center [551, 236] width 21 height 10
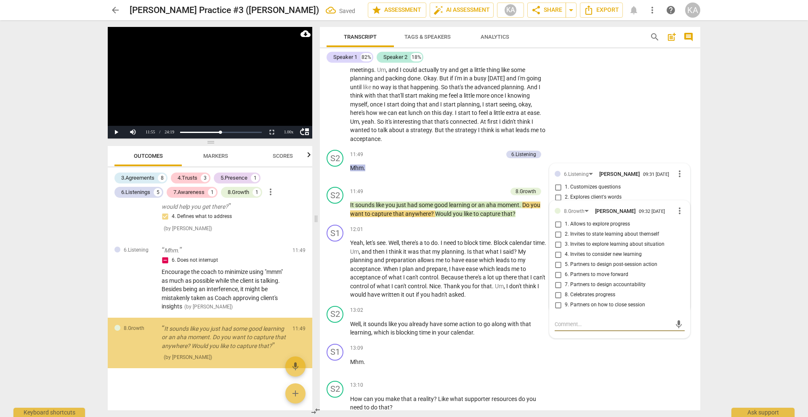
scroll to position [941, 0]
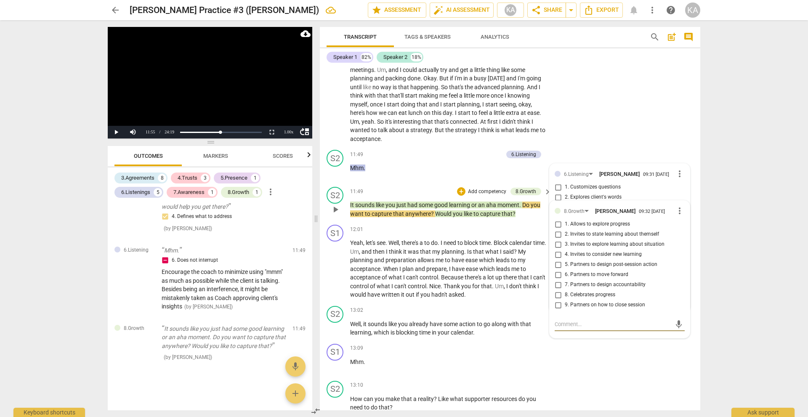
click at [646, 243] on span "3. Invites to explore learning about situation" at bounding box center [615, 245] width 100 height 8
click at [565, 243] on input "3. Invites to explore learning about situation" at bounding box center [557, 244] width 13 height 10
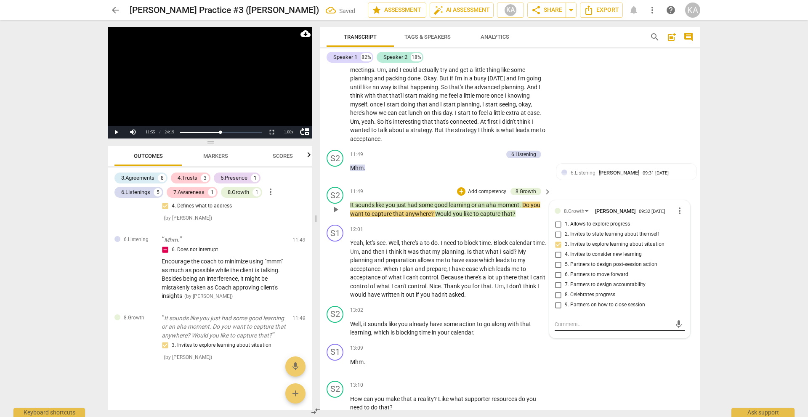
click at [586, 324] on textarea at bounding box center [612, 324] width 117 height 8
click at [657, 335] on textarea "(This is a great example that learning can be captured at any moment during the…" at bounding box center [612, 332] width 117 height 24
click at [679, 331] on span "send" at bounding box center [678, 332] width 9 height 9
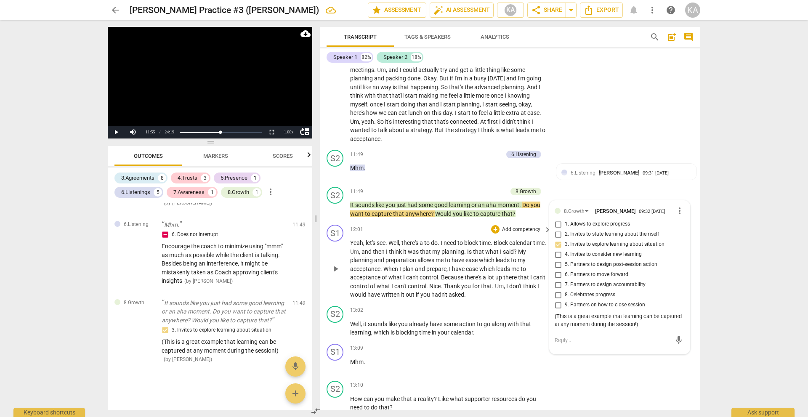
click at [341, 267] on span "play_arrow" at bounding box center [335, 269] width 13 height 10
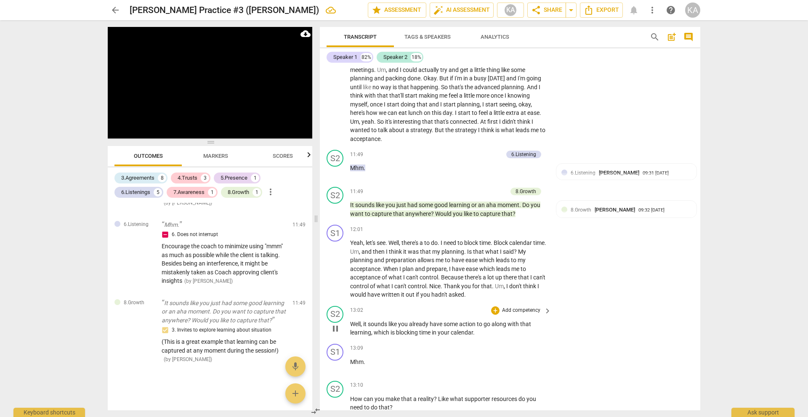
scroll to position [1750, 0]
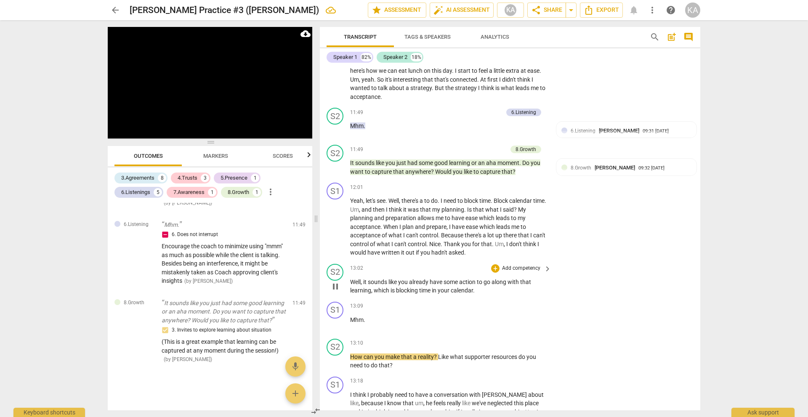
click at [335, 289] on span "pause" at bounding box center [335, 286] width 10 height 10
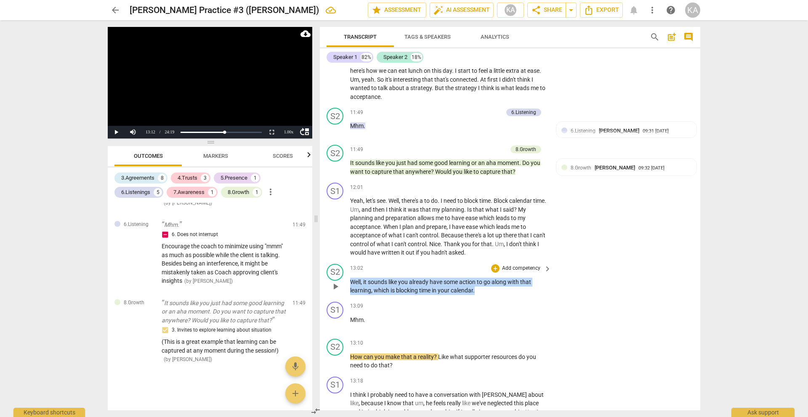
drag, startPoint x: 480, startPoint y: 292, endPoint x: 347, endPoint y: 281, distance: 132.9
click at [347, 281] on div "S2 play_arrow pause 13:02 + Add competency keyboard_arrow_right Well , it sound…" at bounding box center [510, 279] width 380 height 38
click at [484, 276] on div "+" at bounding box center [484, 279] width 8 height 8
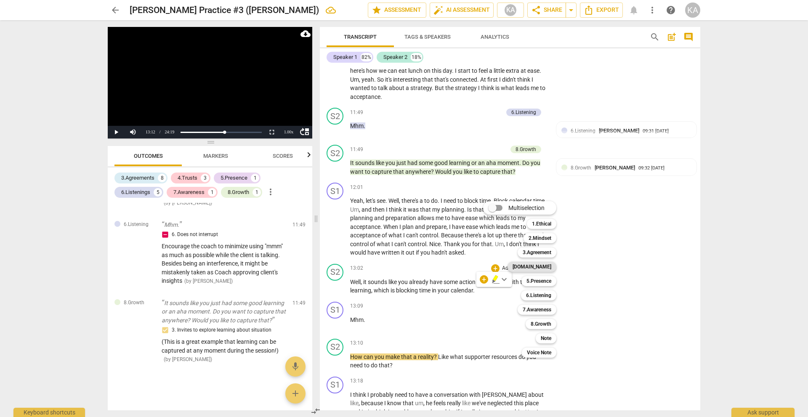
click at [548, 266] on b "[DOMAIN_NAME]" at bounding box center [531, 267] width 39 height 10
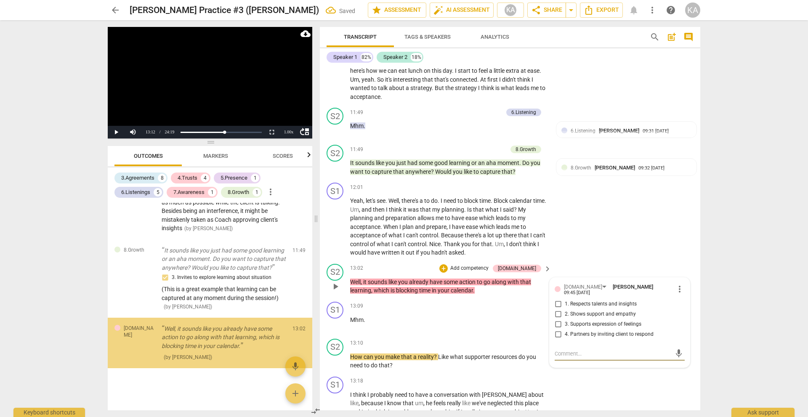
scroll to position [1020, 0]
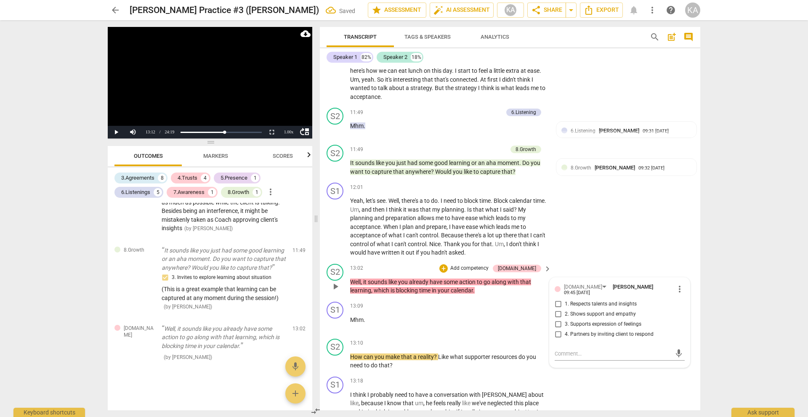
click at [599, 322] on span "3. Supports expression of feelings" at bounding box center [603, 325] width 77 height 8
click at [565, 322] on input "3. Supports expression of feelings" at bounding box center [557, 324] width 13 height 10
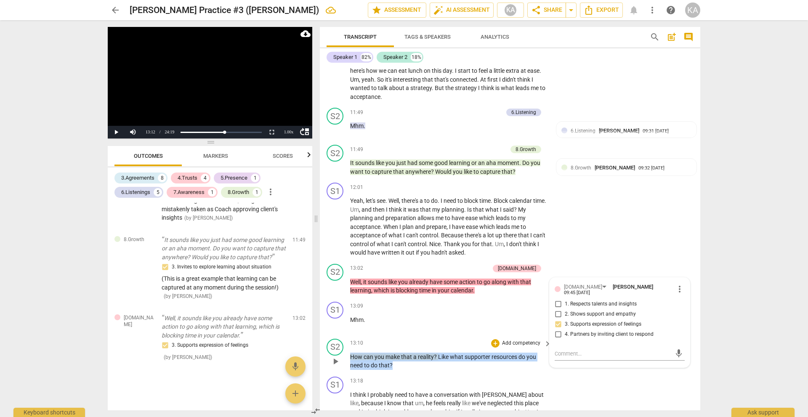
drag, startPoint x: 395, startPoint y: 366, endPoint x: 350, endPoint y: 358, distance: 45.3
click at [350, 358] on p "How can you make that a reality ? Like what supporter resources do you need to …" at bounding box center [448, 361] width 197 height 17
click at [400, 353] on div "+" at bounding box center [399, 354] width 8 height 8
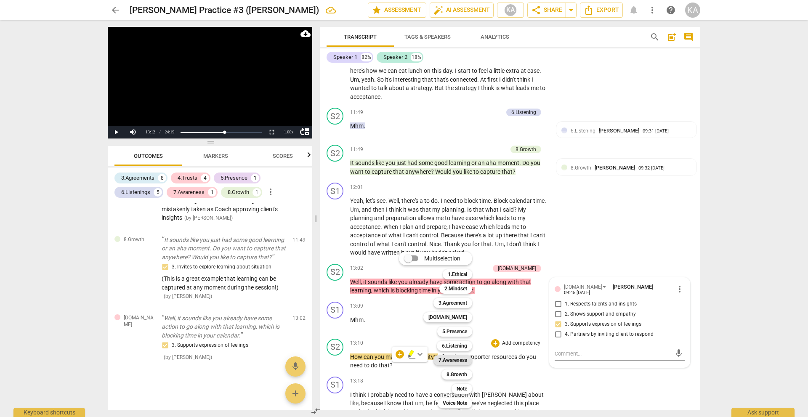
click at [453, 359] on b "7.Awareness" at bounding box center [452, 360] width 29 height 10
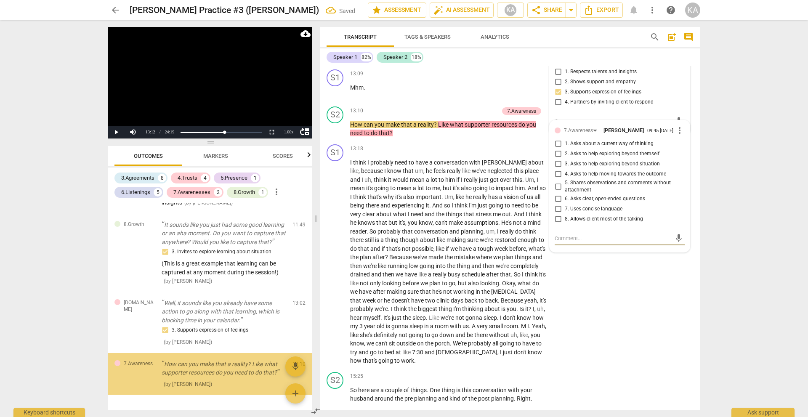
scroll to position [1072, 0]
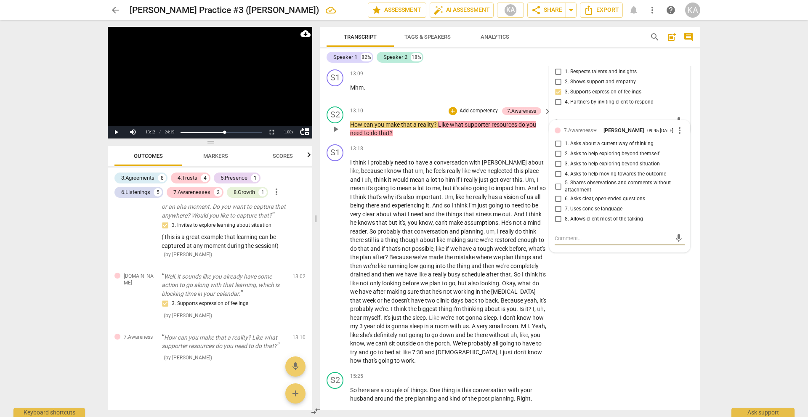
click at [641, 162] on span "3. Asks to help exploring beyond situation" at bounding box center [612, 164] width 95 height 8
click at [565, 162] on input "3. Asks to help exploring beyond situation" at bounding box center [557, 164] width 13 height 10
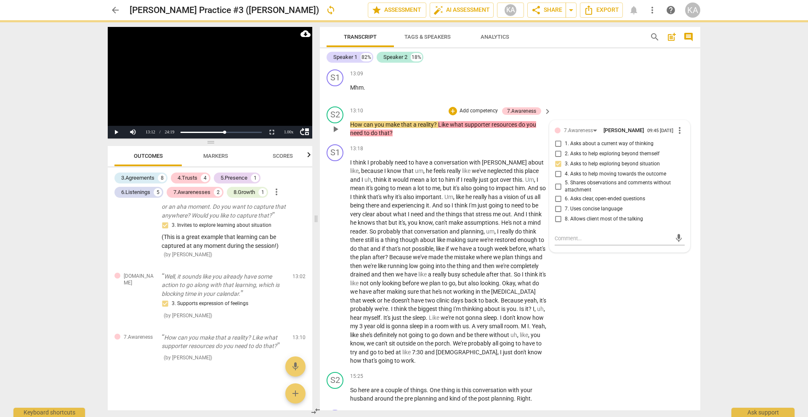
click at [624, 173] on span "4. Asks to help moving towards the outcome" at bounding box center [615, 174] width 101 height 8
click at [565, 173] on input "4. Asks to help moving towards the outcome" at bounding box center [557, 174] width 13 height 10
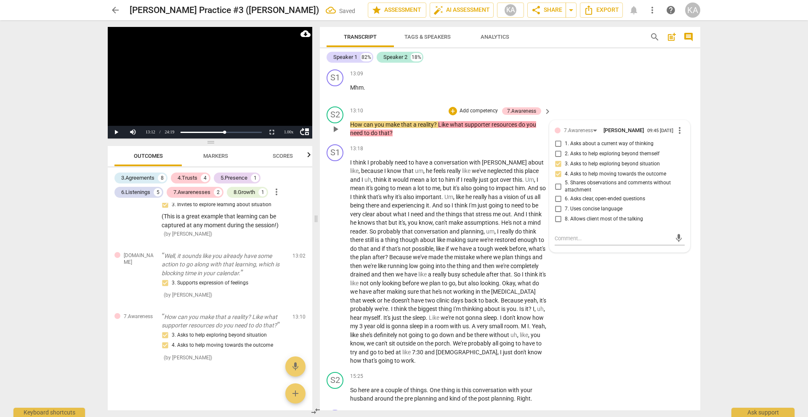
click at [405, 136] on p "How can you make that a reality ? Like what supporter resources do you need to …" at bounding box center [448, 128] width 197 height 17
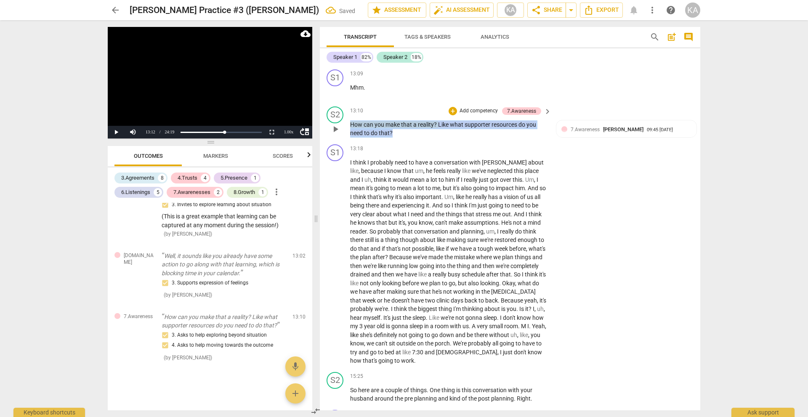
drag, startPoint x: 408, startPoint y: 133, endPoint x: 351, endPoint y: 125, distance: 57.8
click at [351, 125] on p "How can you make that a reality ? Like what supporter resources do you need to …" at bounding box center [448, 128] width 197 height 17
click at [453, 111] on div "+" at bounding box center [452, 111] width 8 height 8
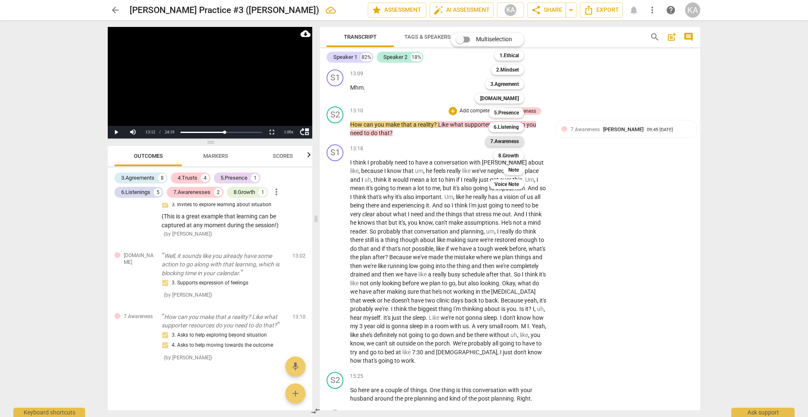
click at [505, 141] on b "7.Awareness" at bounding box center [504, 141] width 29 height 10
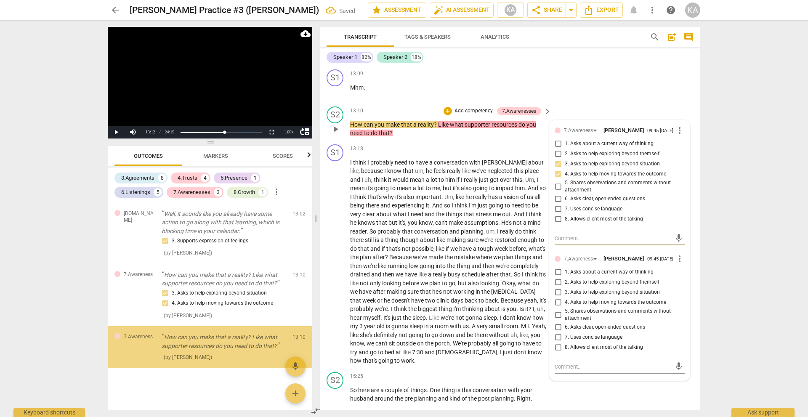
scroll to position [1135, 0]
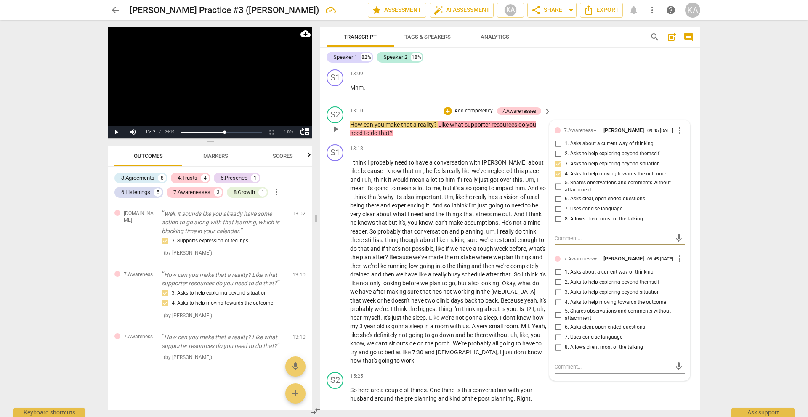
click at [603, 338] on span "7. Uses concise language" at bounding box center [594, 338] width 58 height 8
click at [565, 338] on input "7. Uses concise language" at bounding box center [557, 337] width 13 height 10
click at [603, 338] on span "7. Uses concise language" at bounding box center [594, 338] width 58 height 8
click at [565, 338] on input "7. Uses concise language" at bounding box center [557, 337] width 13 height 10
